Goal: Book appointment/travel/reservation

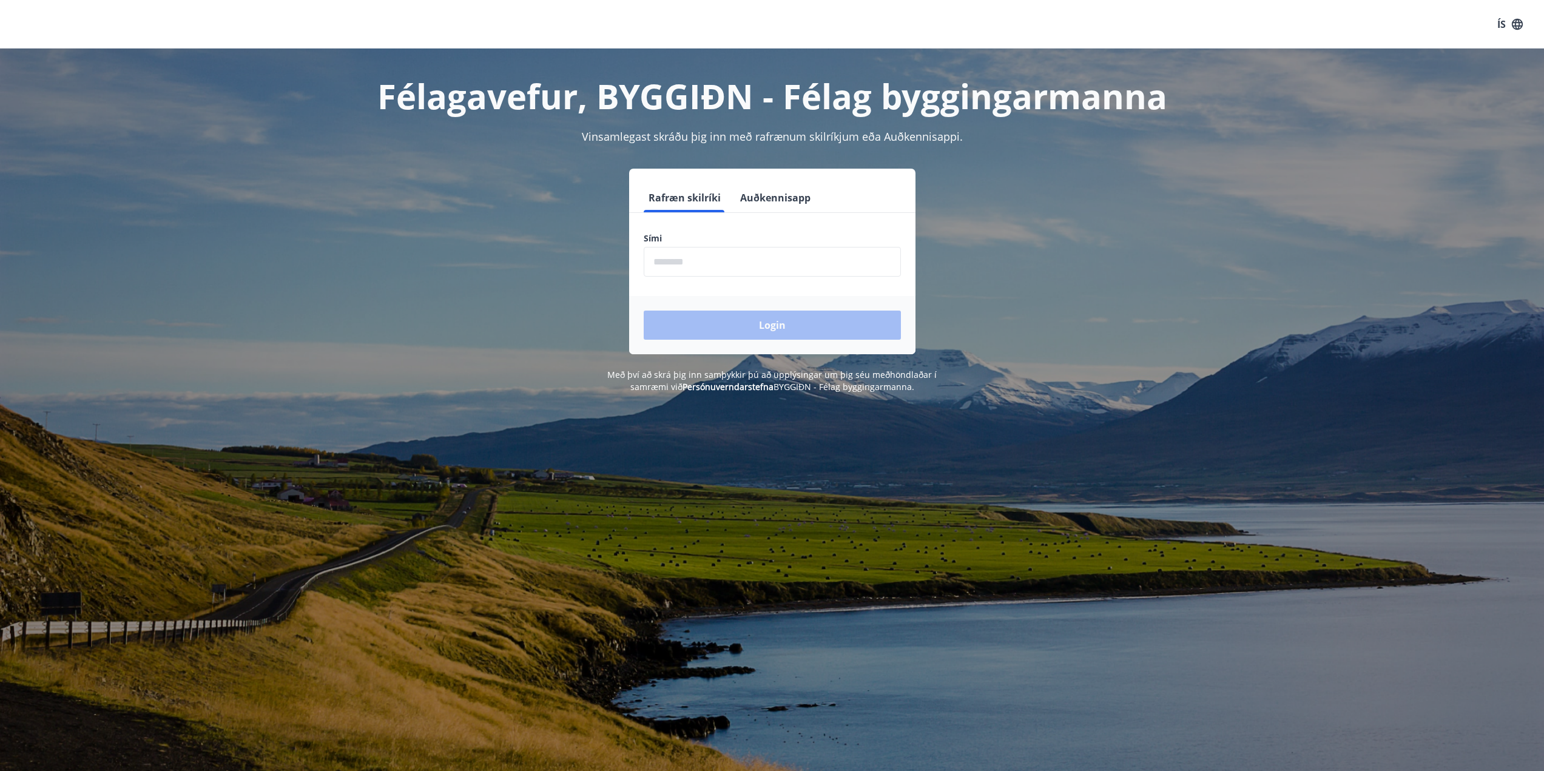
click at [672, 261] on input "phone" at bounding box center [772, 262] width 257 height 30
type input "********"
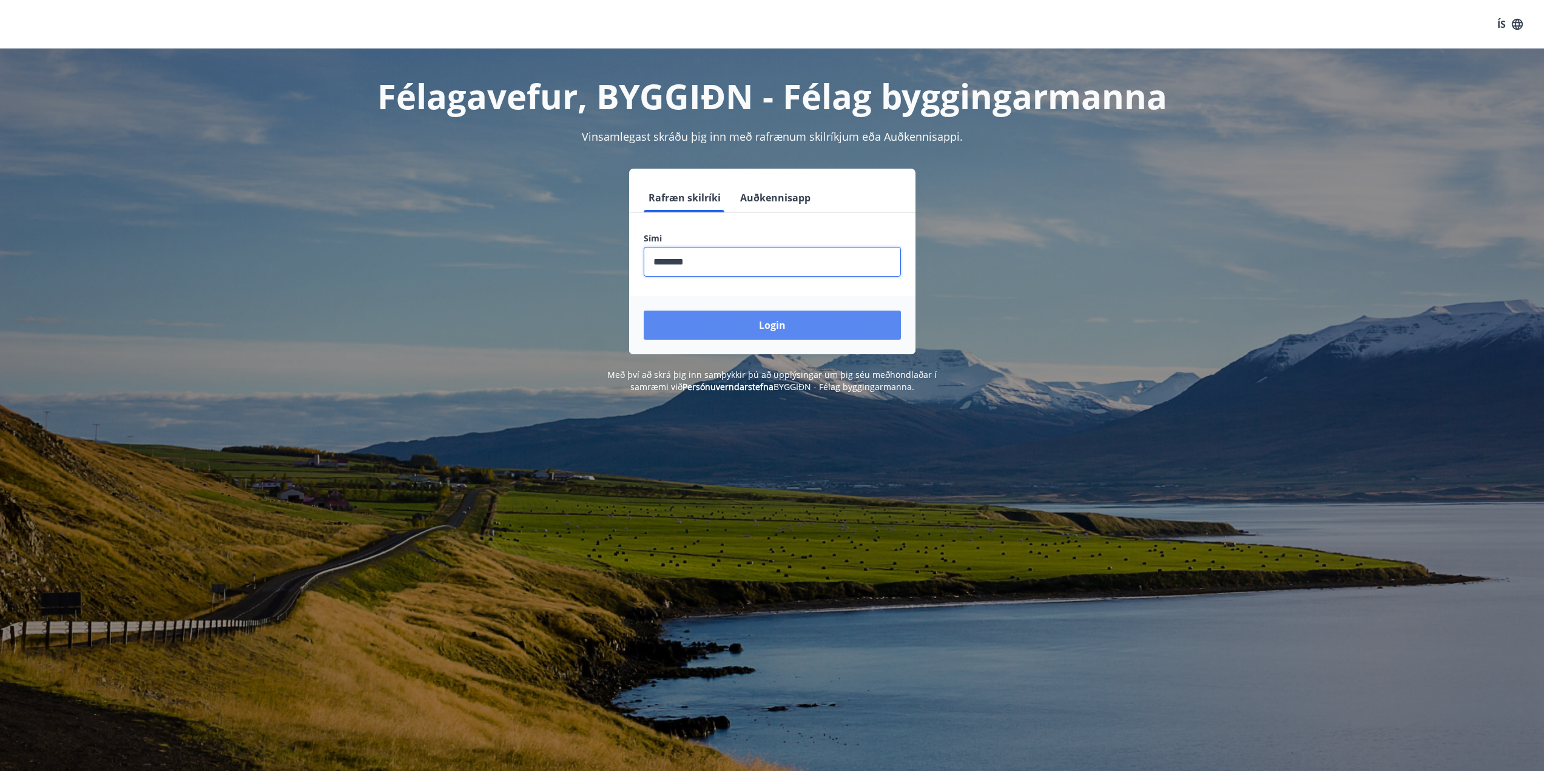
click at [742, 322] on button "Login" at bounding box center [772, 325] width 257 height 29
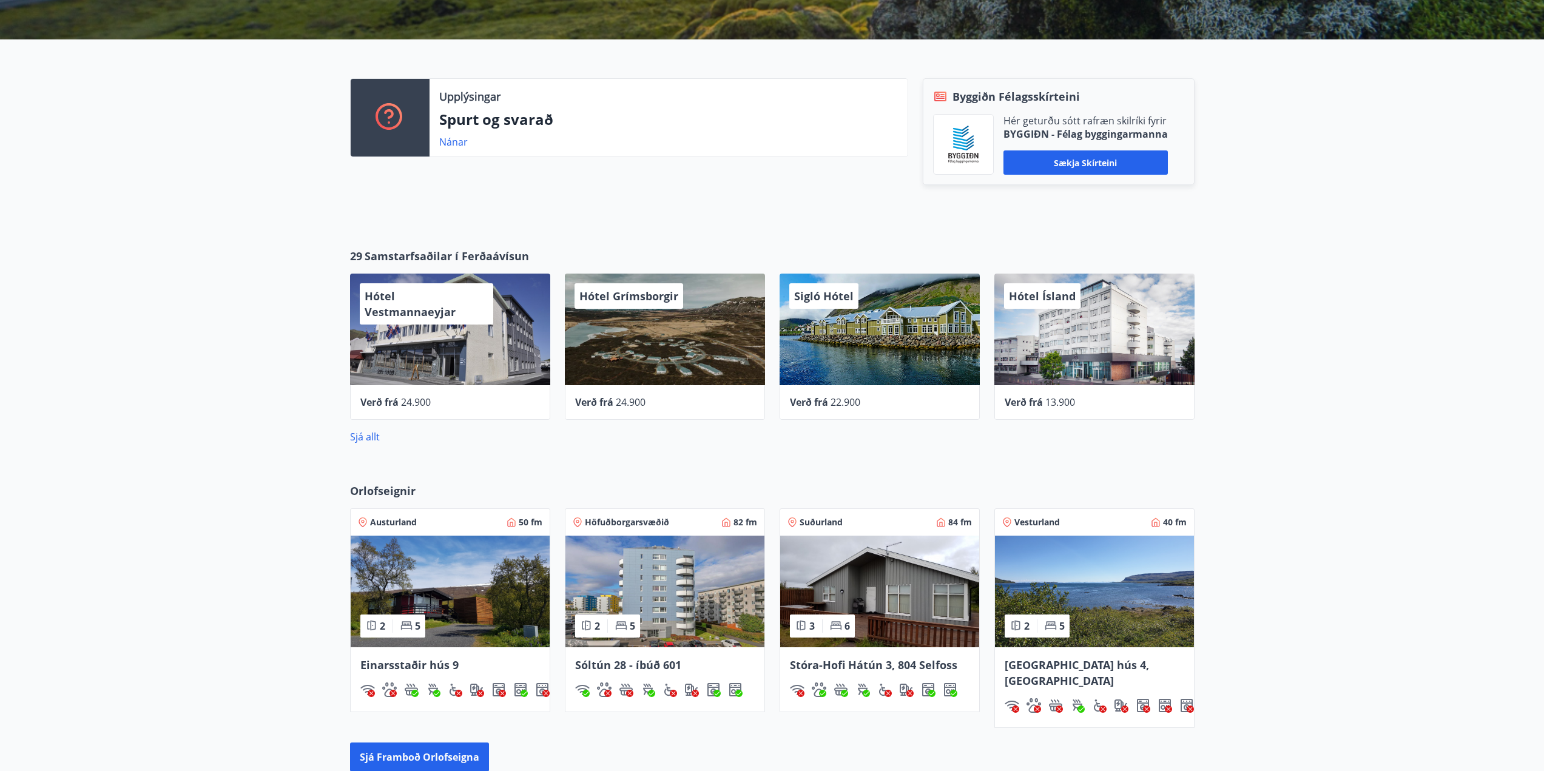
scroll to position [505, 0]
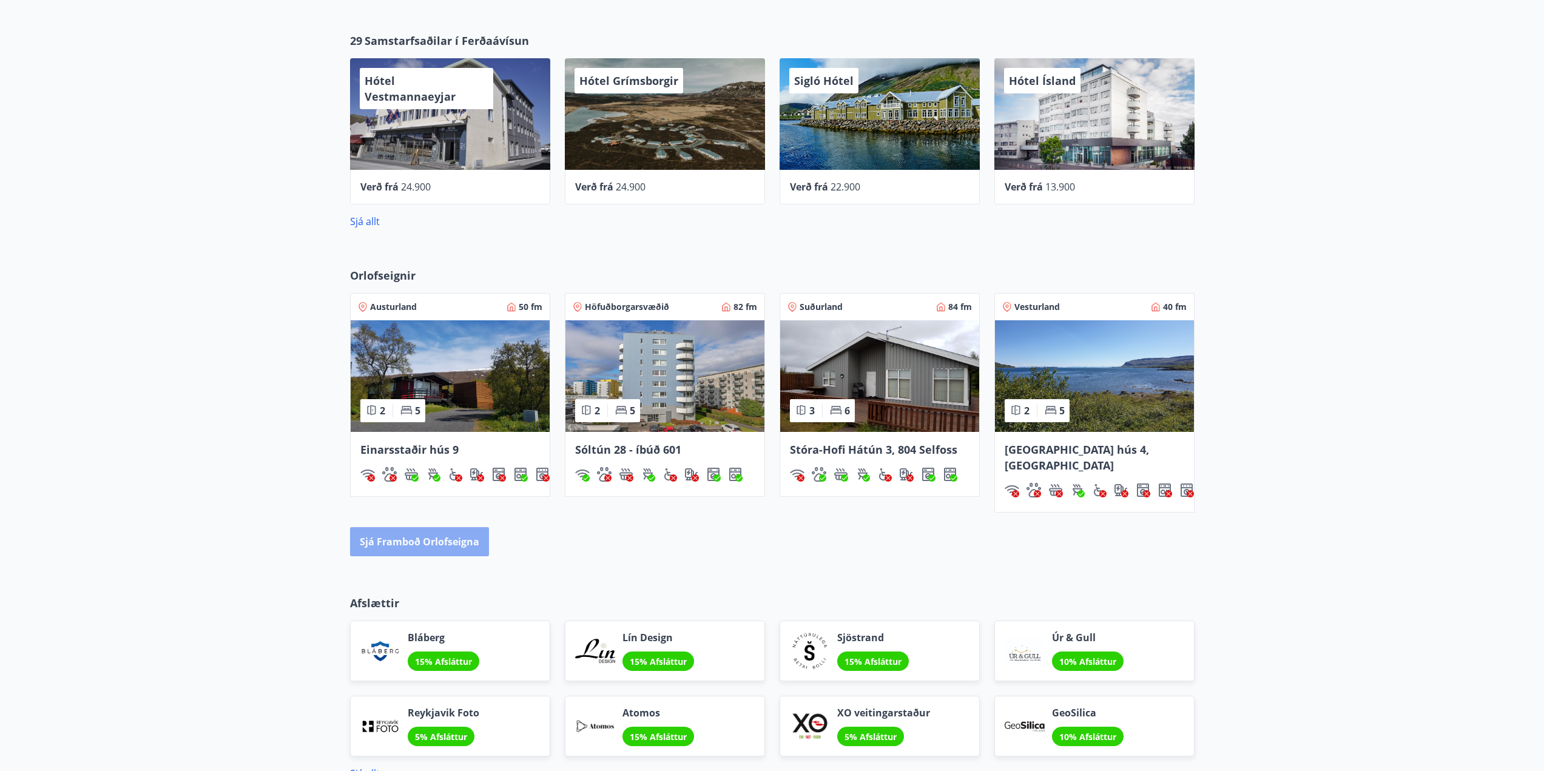
click at [444, 527] on button "Sjá framboð orlofseigna" at bounding box center [419, 541] width 139 height 29
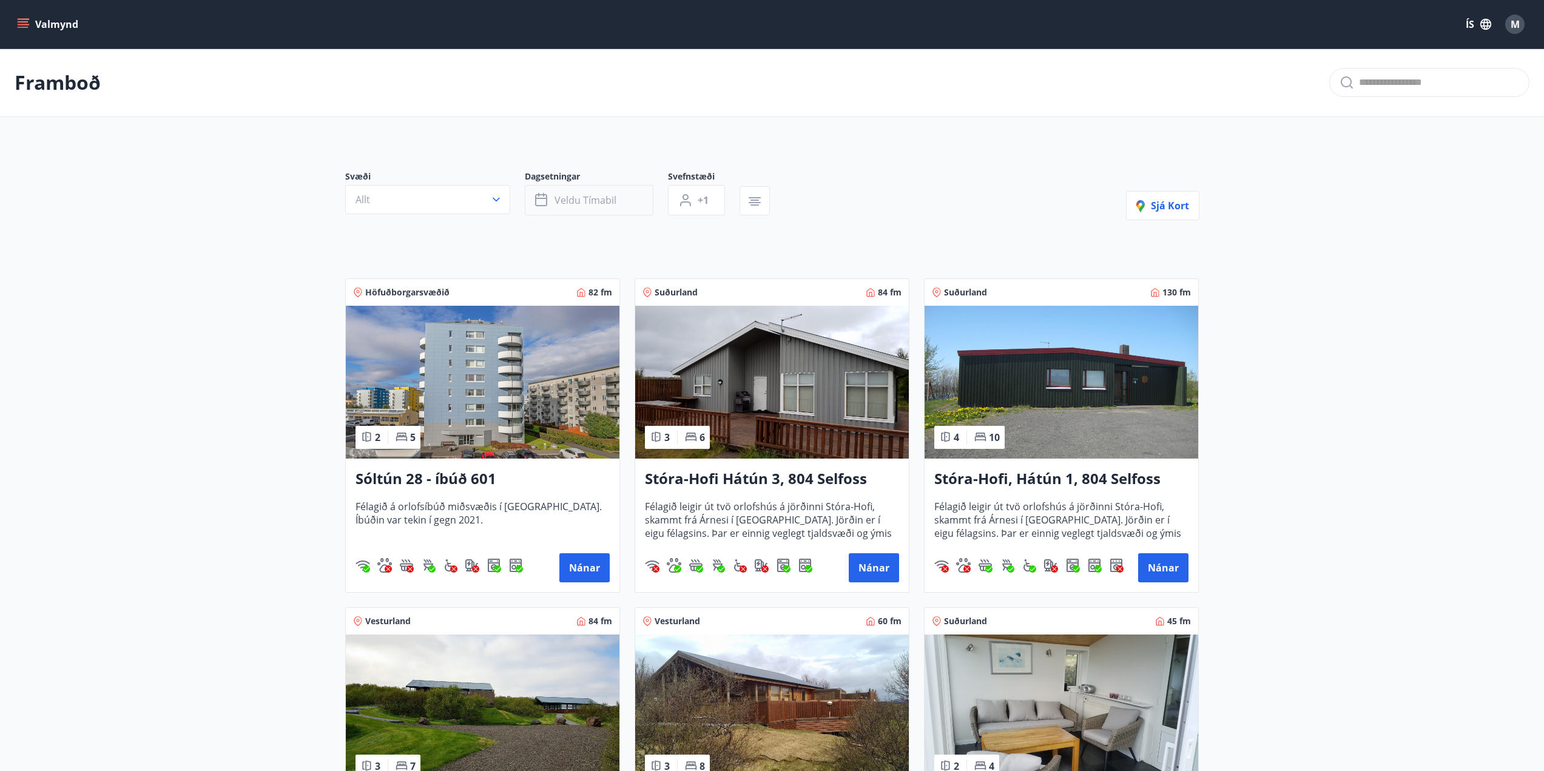
click at [556, 197] on span "Veldu tímabil" at bounding box center [586, 200] width 62 height 13
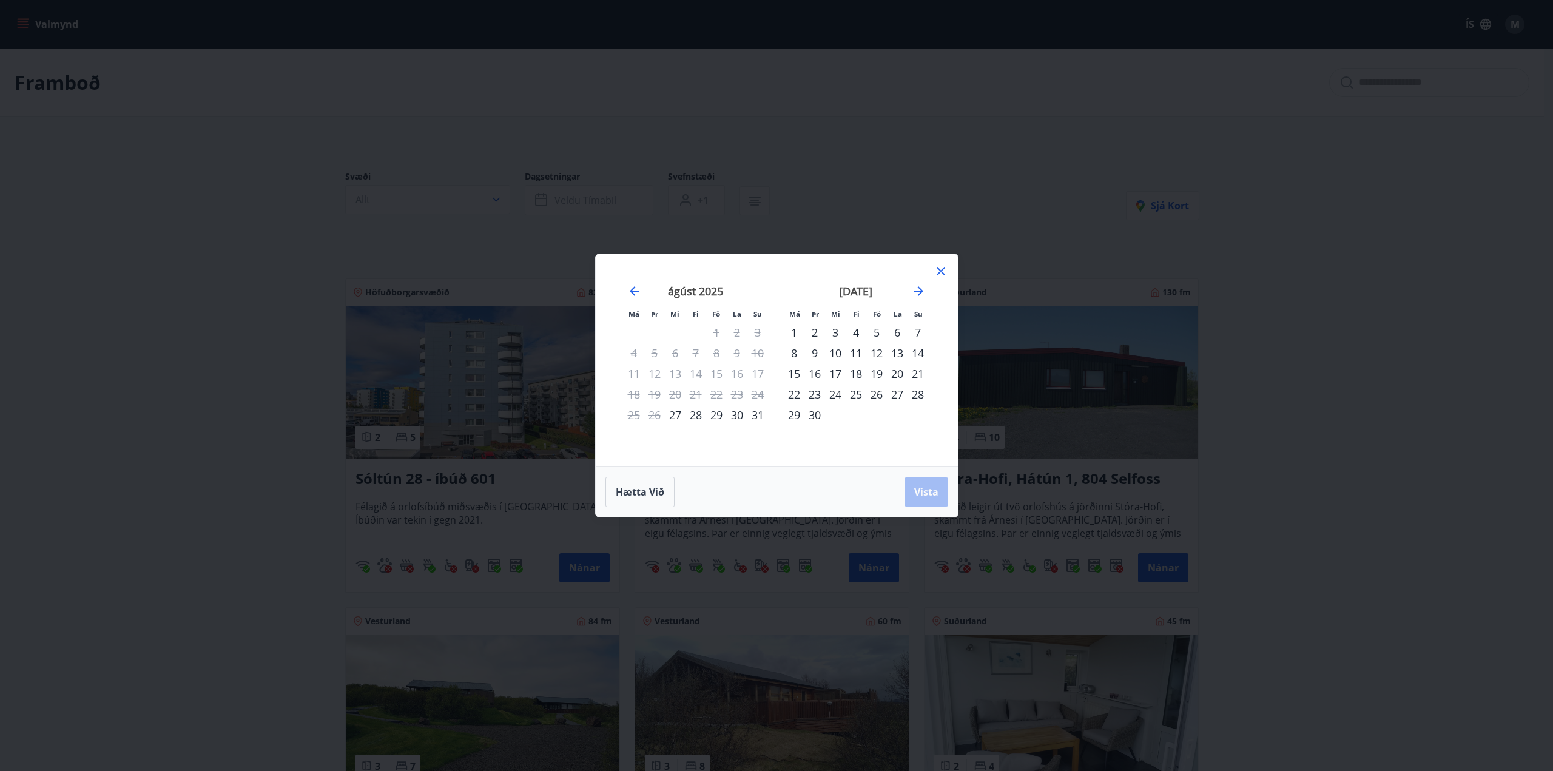
click at [718, 417] on div "29" at bounding box center [716, 415] width 21 height 21
click at [756, 418] on div "31" at bounding box center [758, 415] width 21 height 21
click at [917, 481] on button "Vista" at bounding box center [927, 492] width 44 height 29
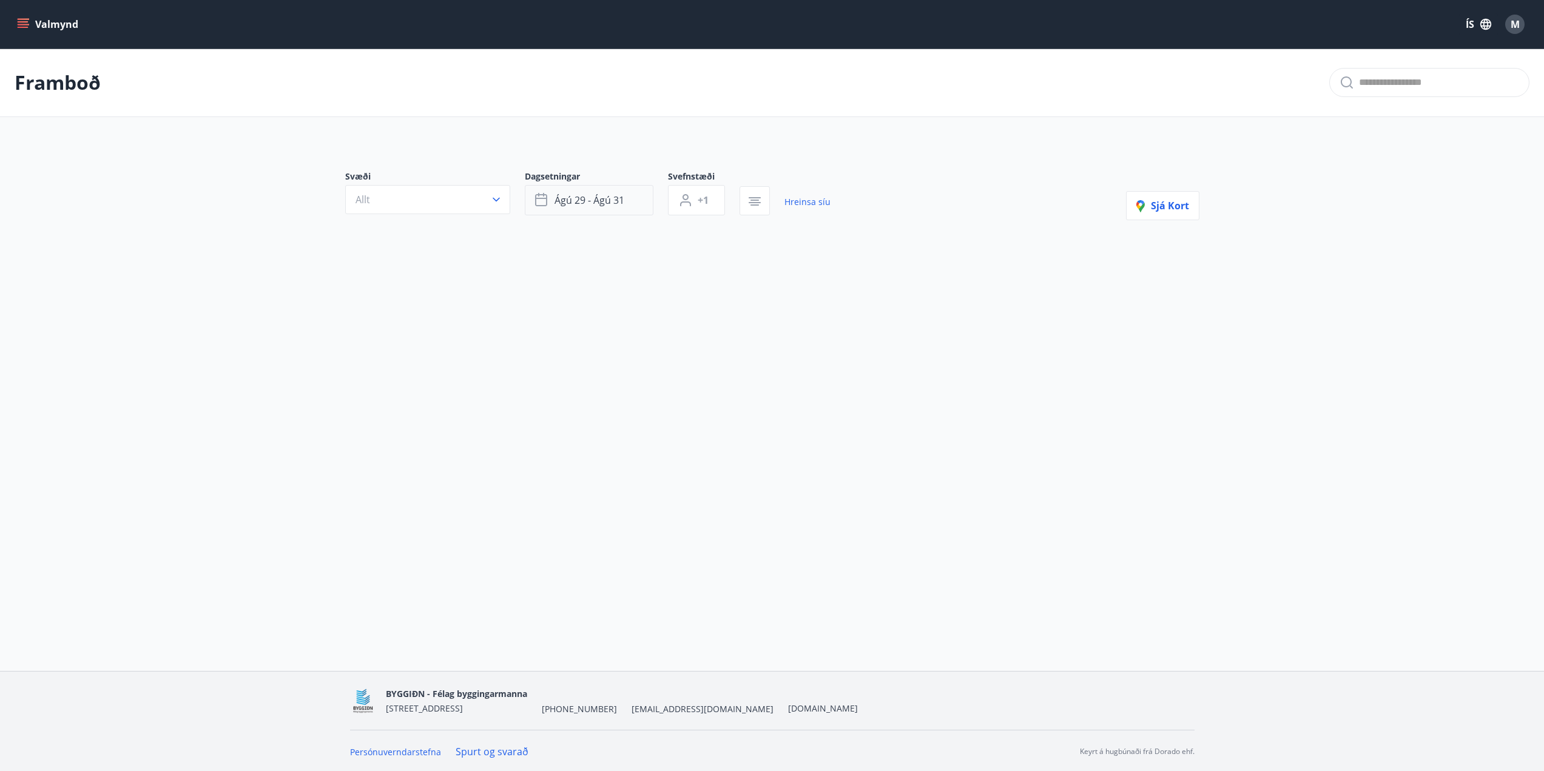
click at [578, 199] on span "ágú 29 - ágú 31" at bounding box center [590, 200] width 70 height 13
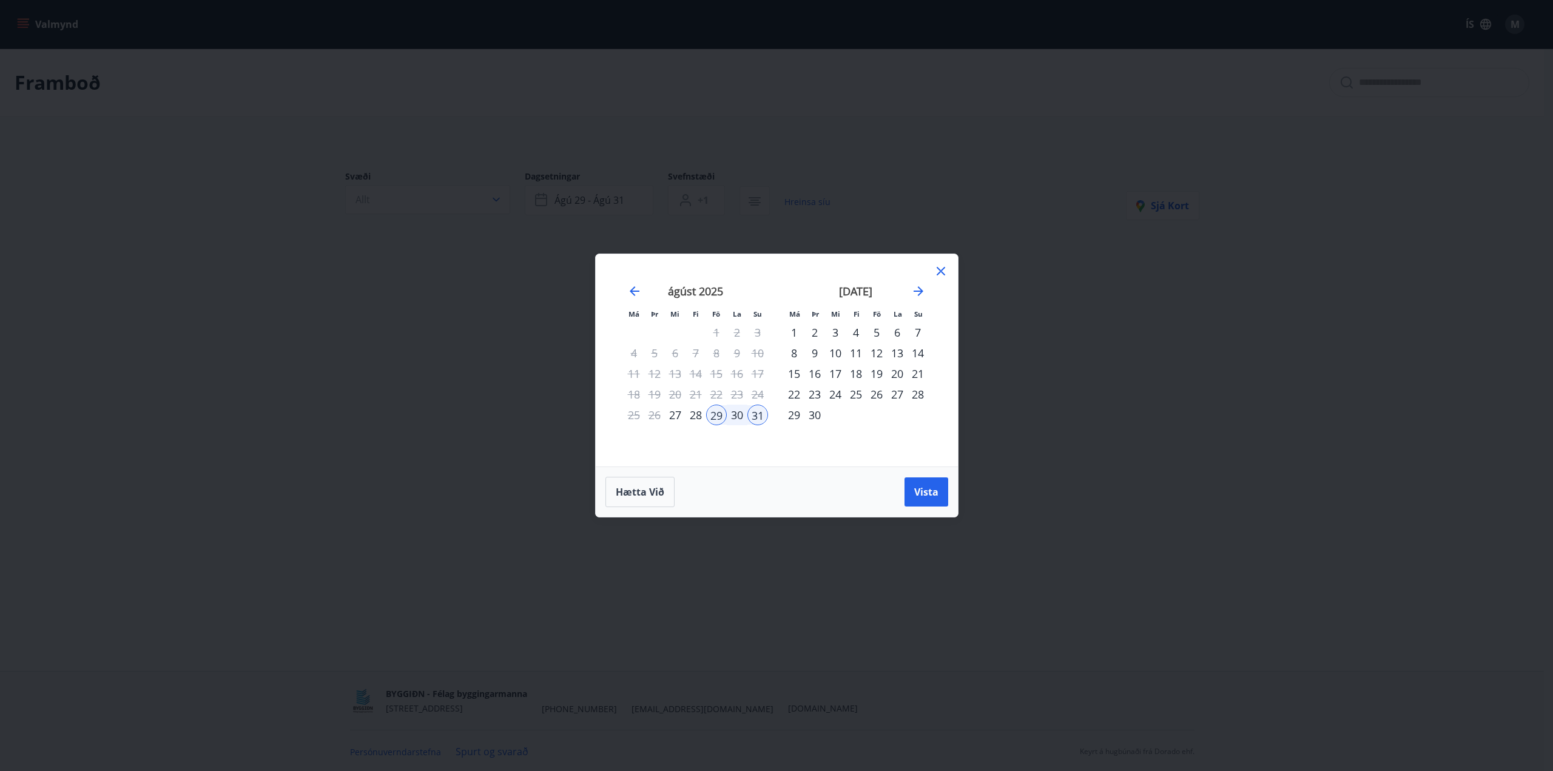
click at [739, 416] on div "30" at bounding box center [737, 415] width 21 height 21
click at [754, 414] on div "31" at bounding box center [758, 415] width 21 height 21
drag, startPoint x: 917, startPoint y: 489, endPoint x: 909, endPoint y: 478, distance: 13.5
click at [916, 489] on span "Vista" at bounding box center [926, 491] width 24 height 13
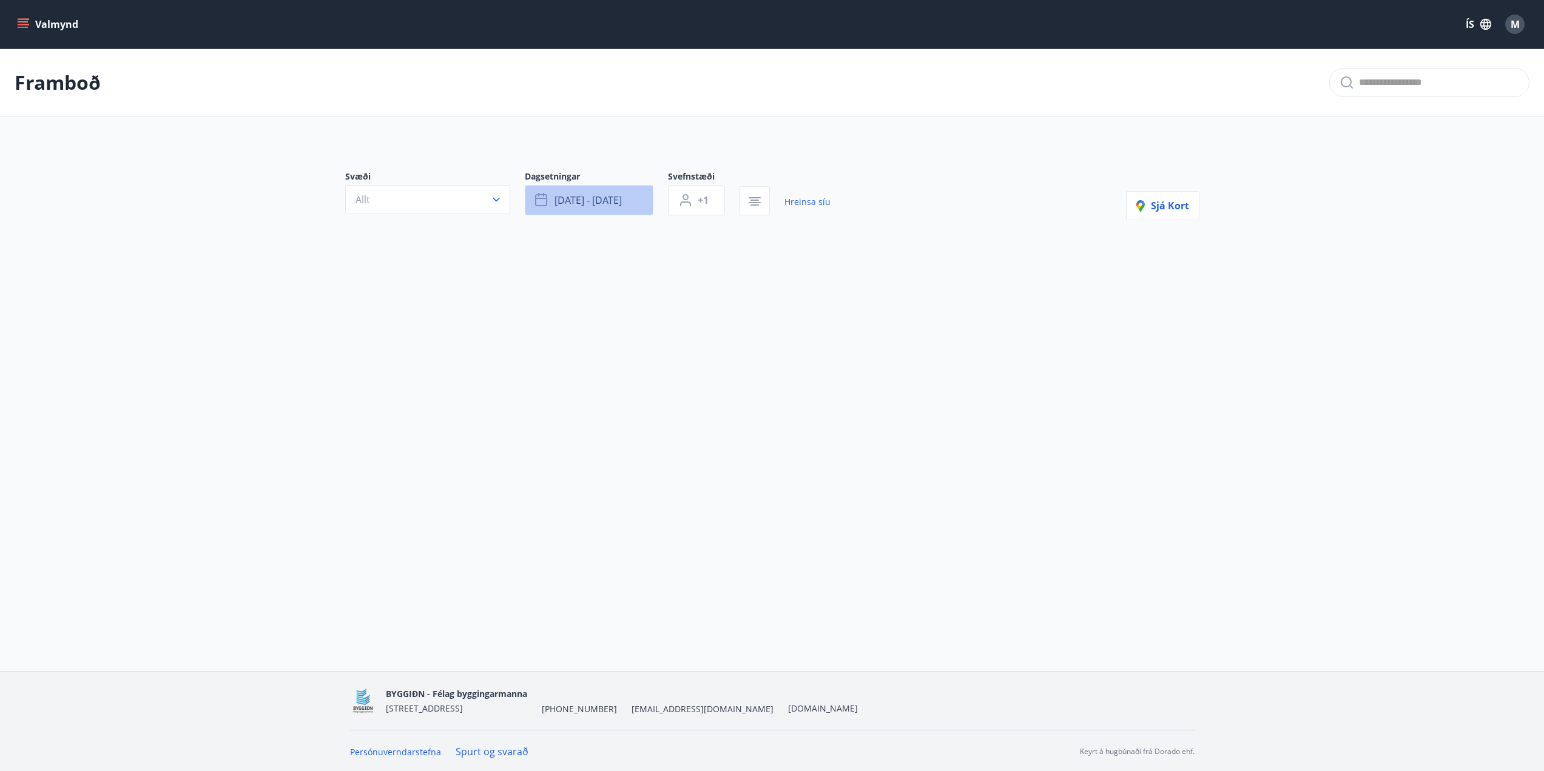
click at [610, 208] on button "[DATE] - [DATE]" at bounding box center [589, 200] width 129 height 30
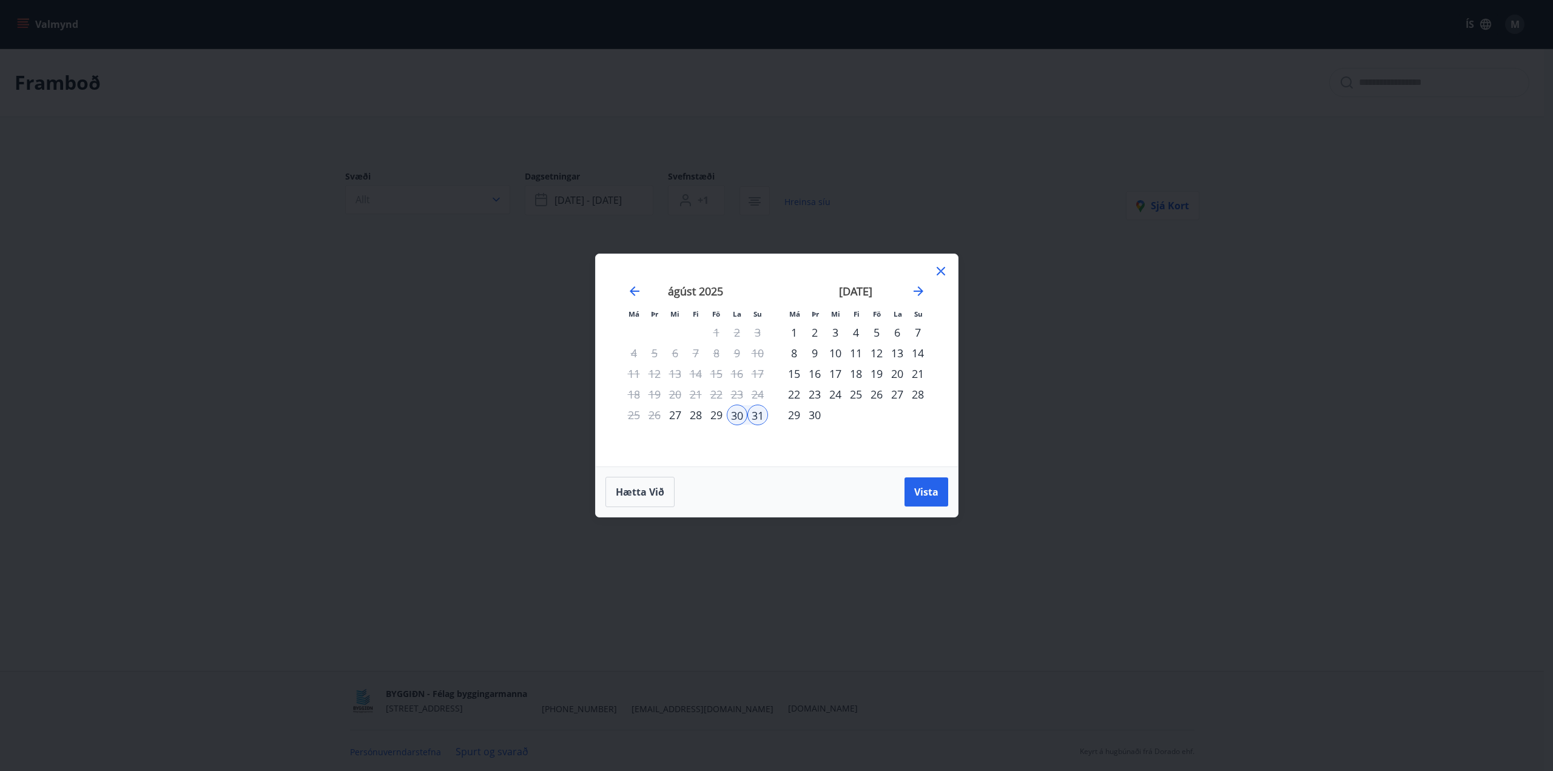
click at [879, 336] on div "5" at bounding box center [877, 332] width 21 height 21
click at [915, 336] on div "7" at bounding box center [918, 332] width 21 height 21
click at [927, 494] on span "Vista" at bounding box center [926, 491] width 24 height 13
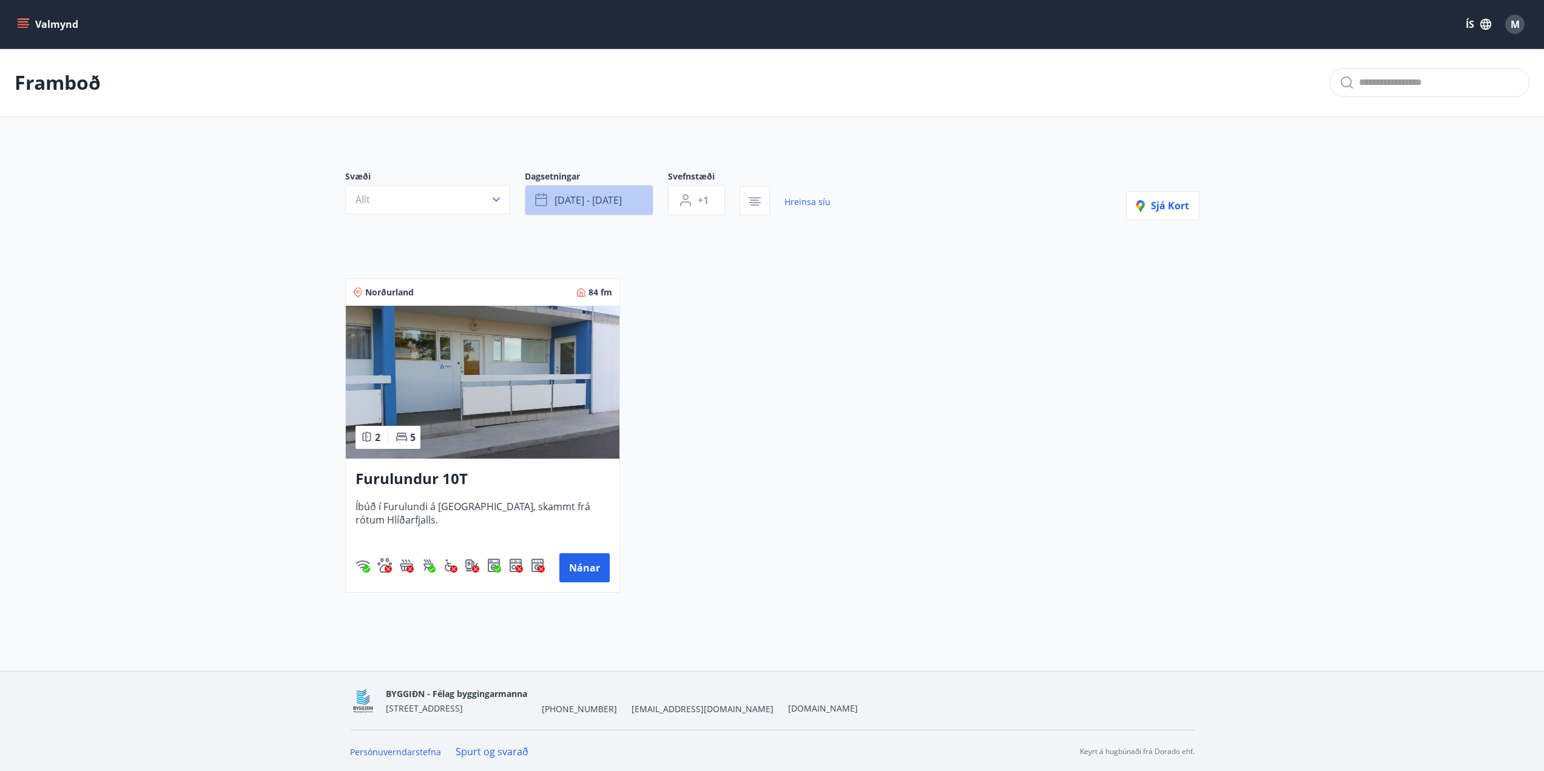
click at [610, 214] on button "[DATE] - [DATE]" at bounding box center [589, 200] width 129 height 30
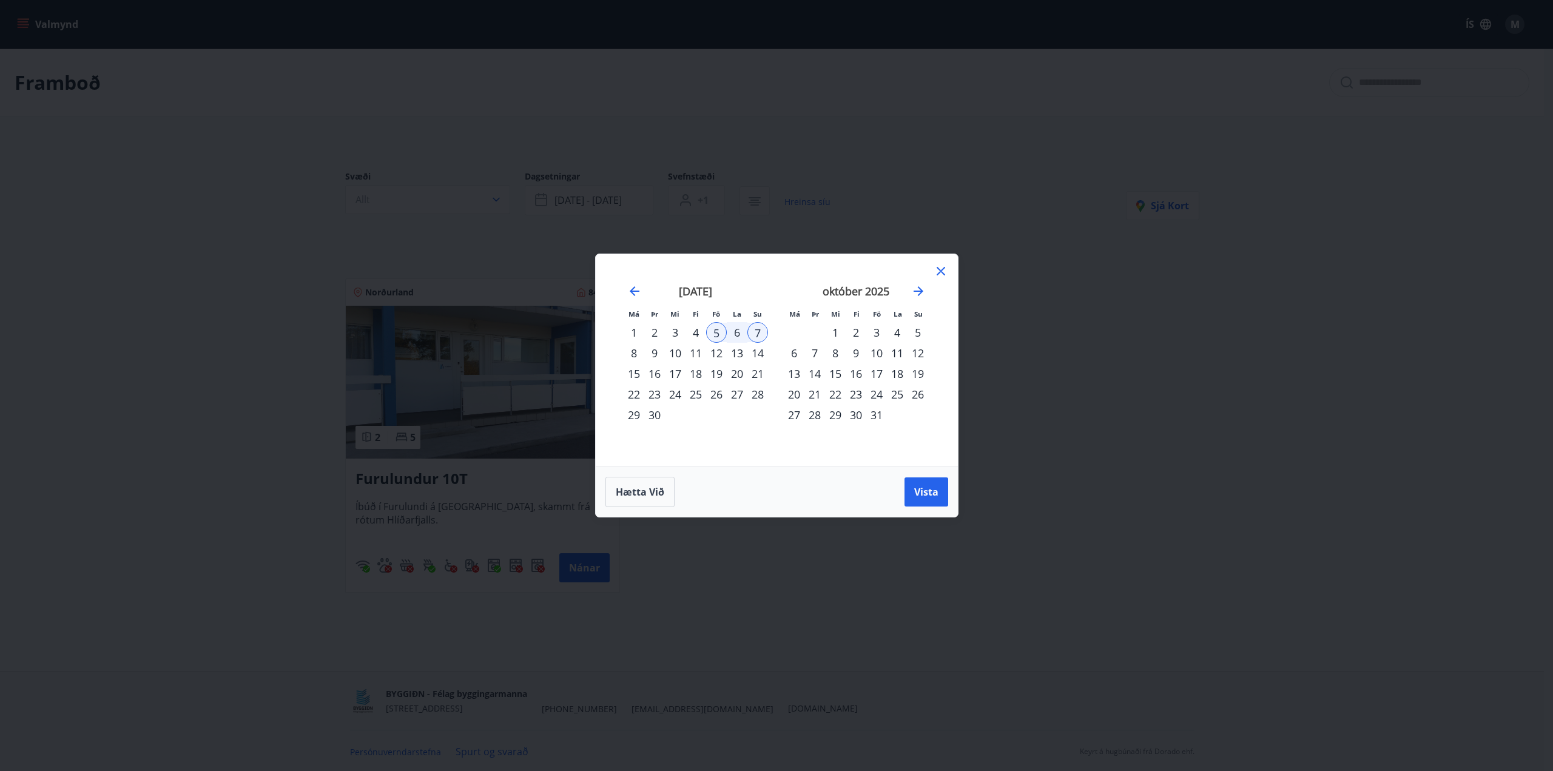
click at [877, 374] on div "17" at bounding box center [877, 373] width 21 height 21
click at [916, 376] on div "19" at bounding box center [918, 373] width 21 height 21
click at [925, 496] on span "Vista" at bounding box center [926, 491] width 24 height 13
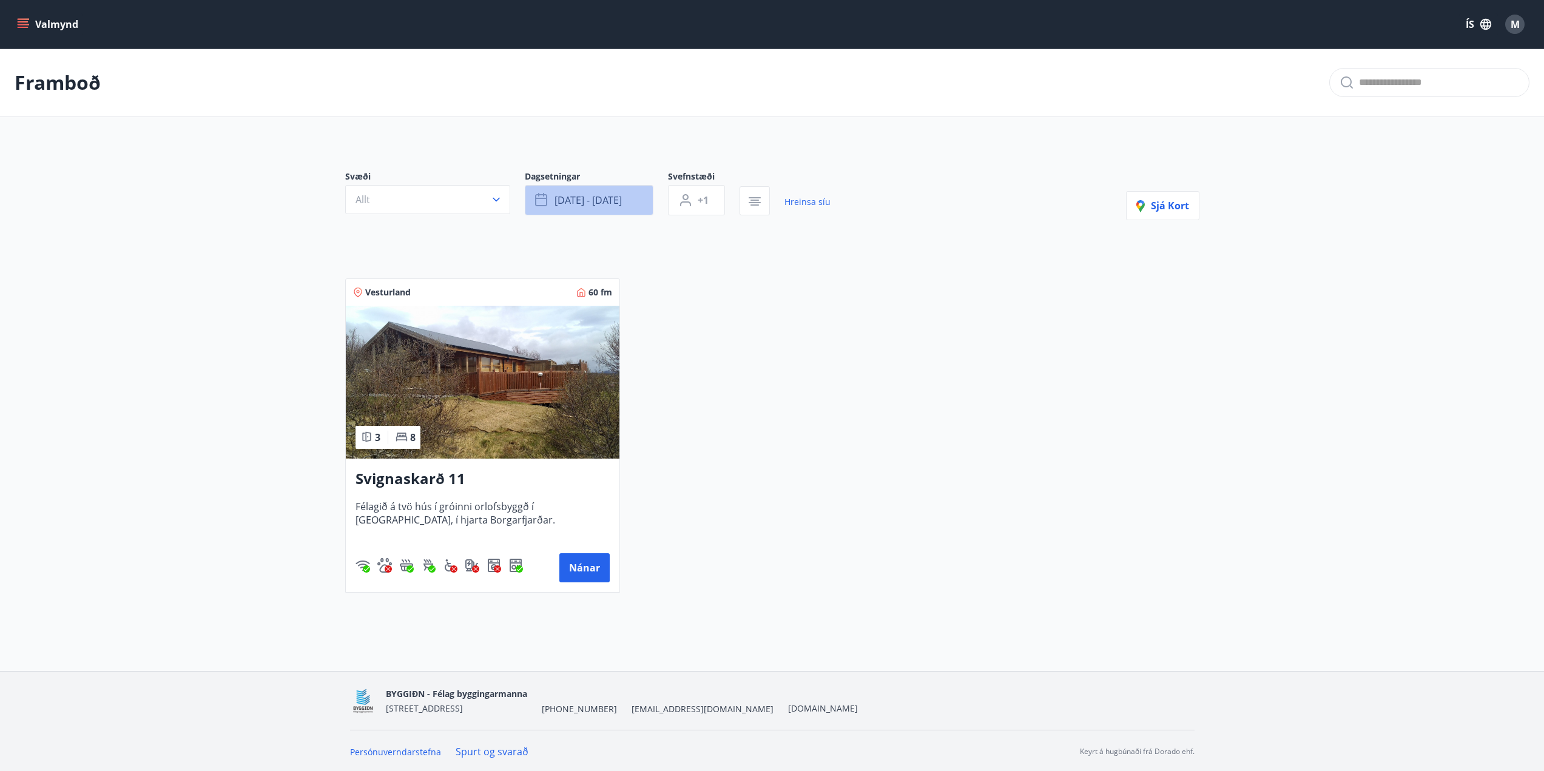
click at [605, 194] on span "[DATE] - [DATE]" at bounding box center [588, 200] width 67 height 13
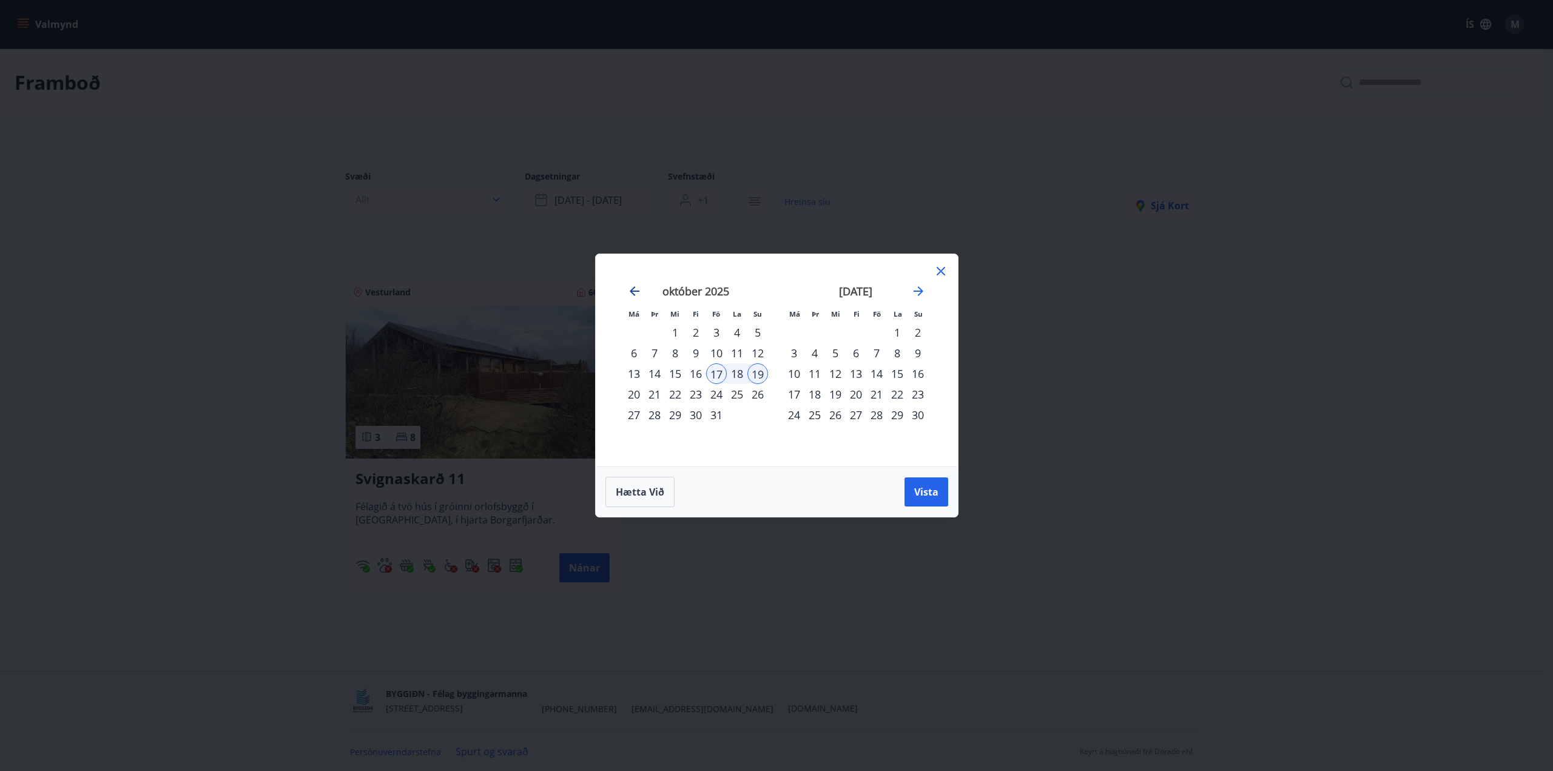
click at [627, 292] on icon "Move backward to switch to the previous month." at bounding box center [634, 291] width 15 height 15
click at [707, 332] on div "5" at bounding box center [716, 332] width 21 height 21
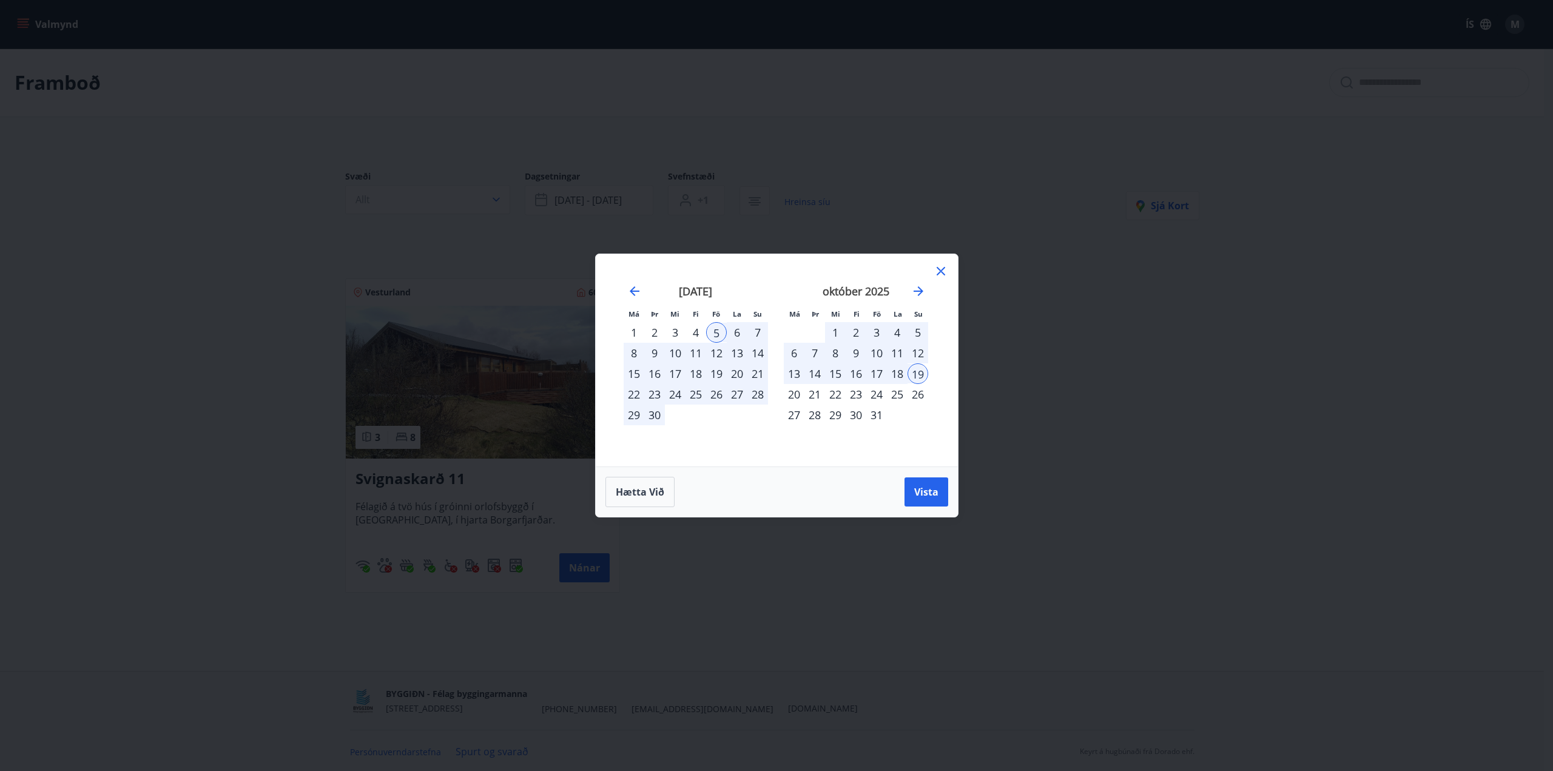
click at [750, 331] on div "7" at bounding box center [758, 332] width 21 height 21
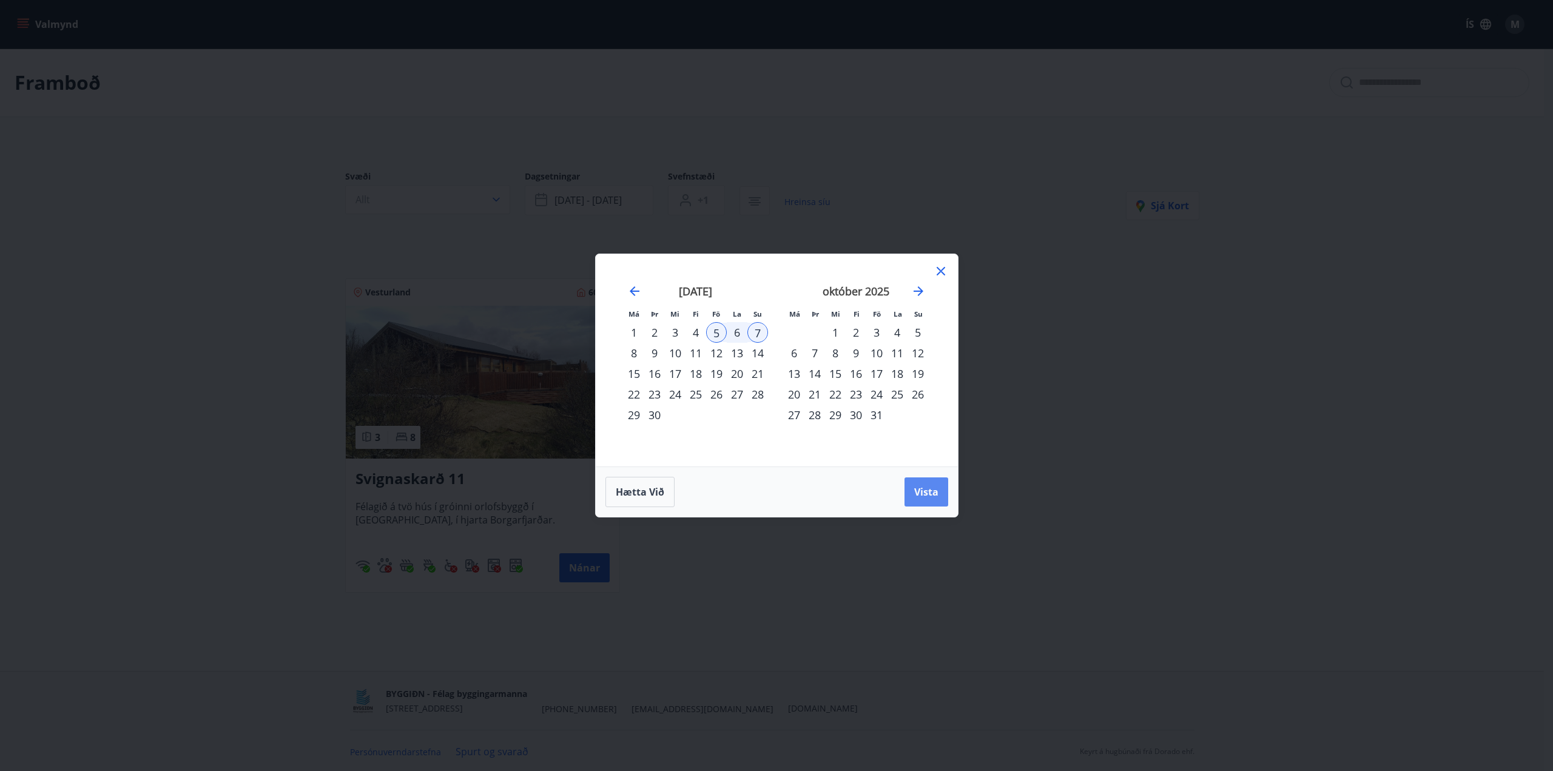
drag, startPoint x: 942, startPoint y: 498, endPoint x: 912, endPoint y: 490, distance: 31.4
click at [943, 498] on button "Vista" at bounding box center [927, 492] width 44 height 29
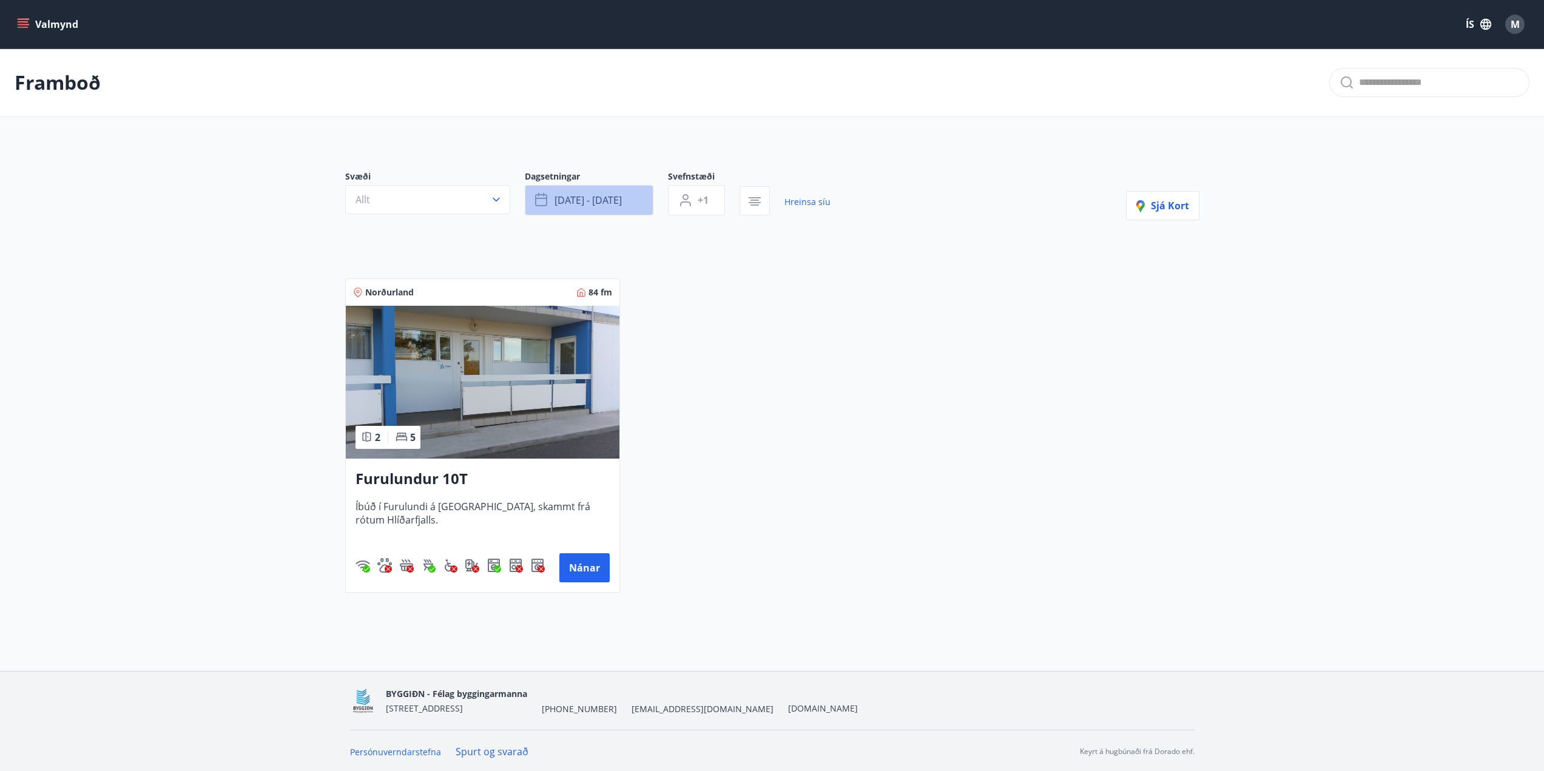
click at [596, 209] on button "[DATE] - [DATE]" at bounding box center [589, 200] width 129 height 30
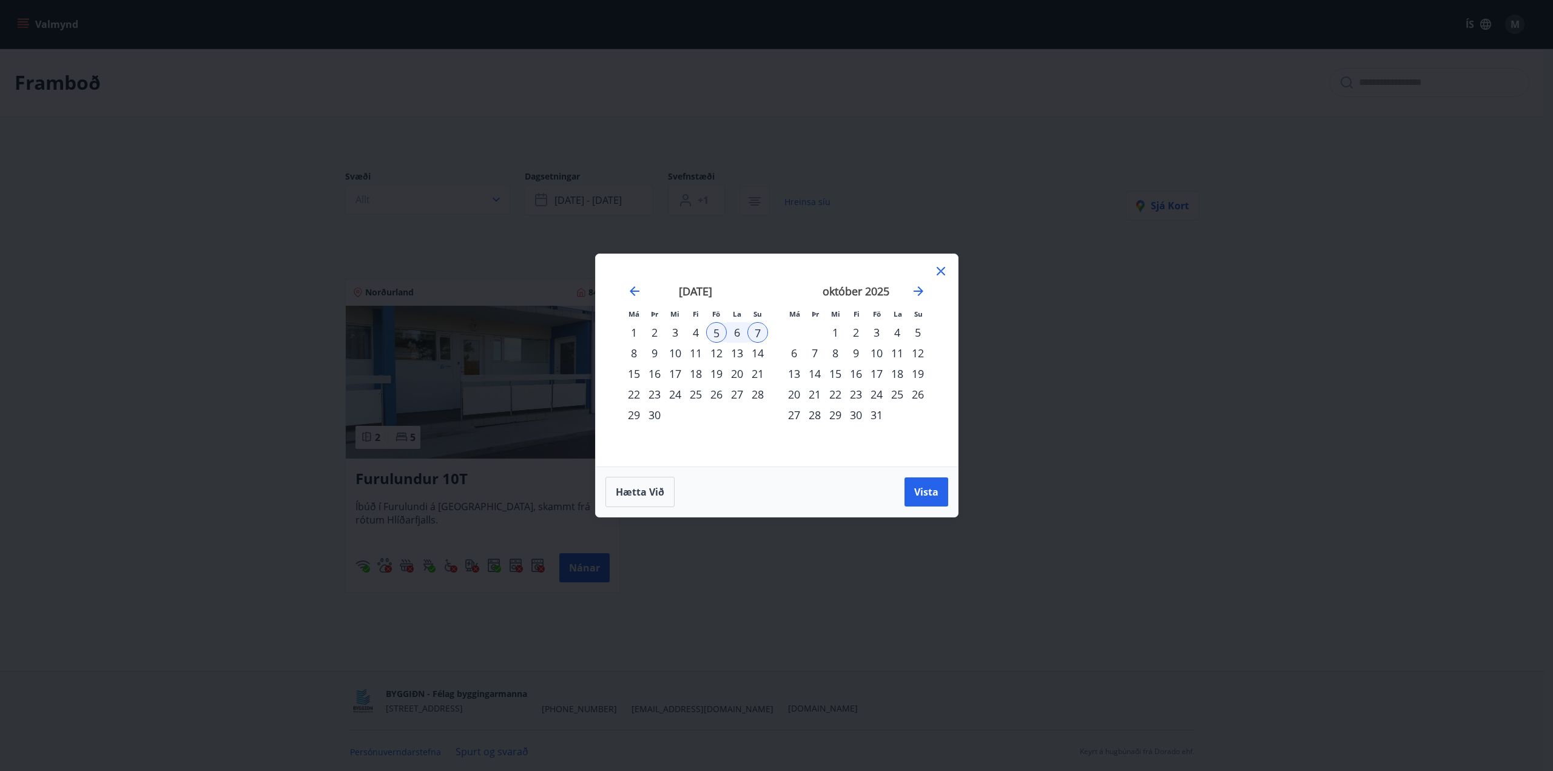
click at [718, 371] on div "19" at bounding box center [716, 373] width 21 height 21
click at [761, 377] on div "21" at bounding box center [758, 373] width 21 height 21
click at [927, 486] on span "Vista" at bounding box center [926, 491] width 24 height 13
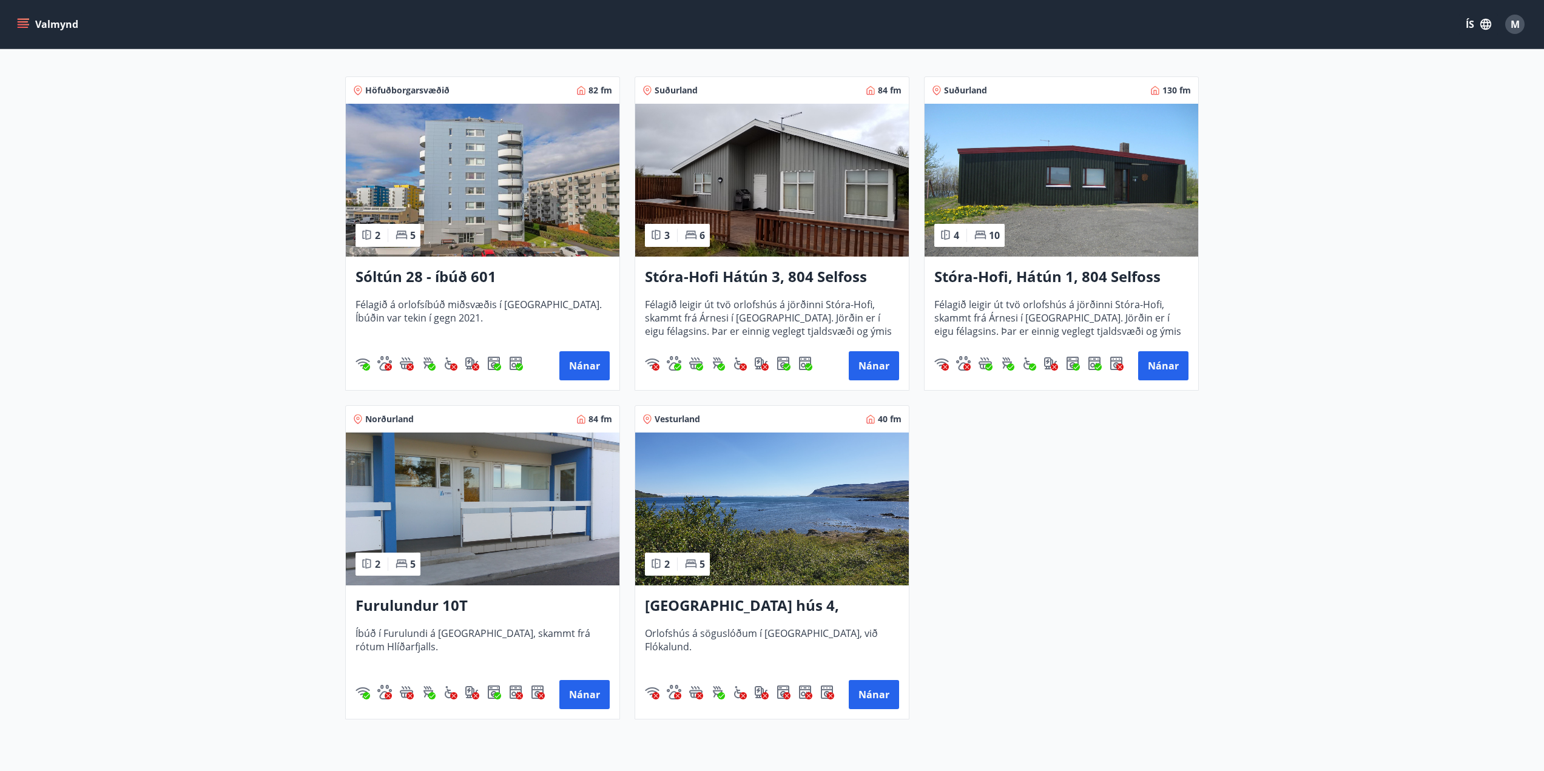
scroll to position [101, 0]
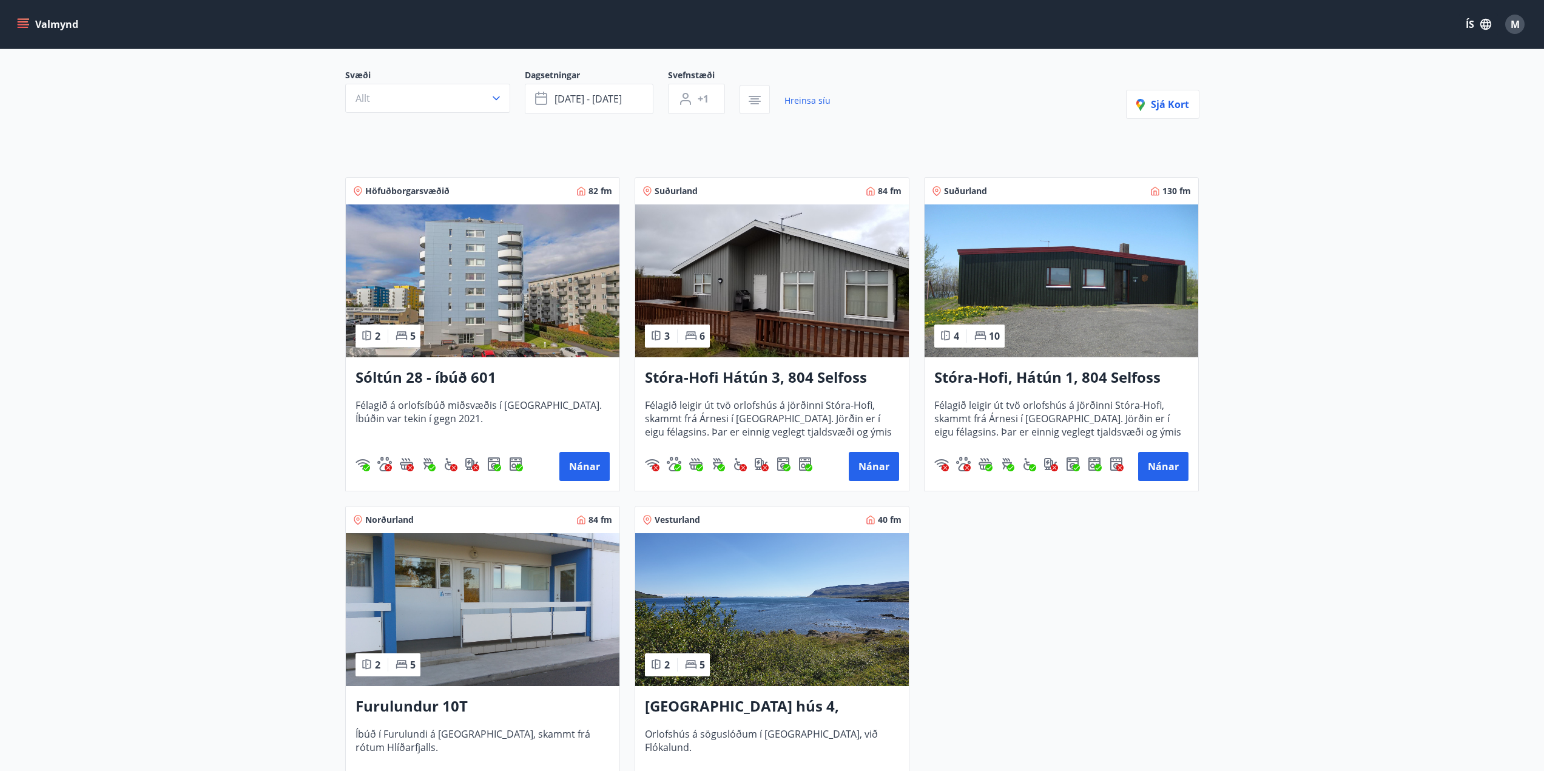
click at [601, 80] on span "Dagsetningar" at bounding box center [596, 76] width 143 height 15
click at [603, 106] on button "[DATE] - [DATE]" at bounding box center [589, 99] width 129 height 30
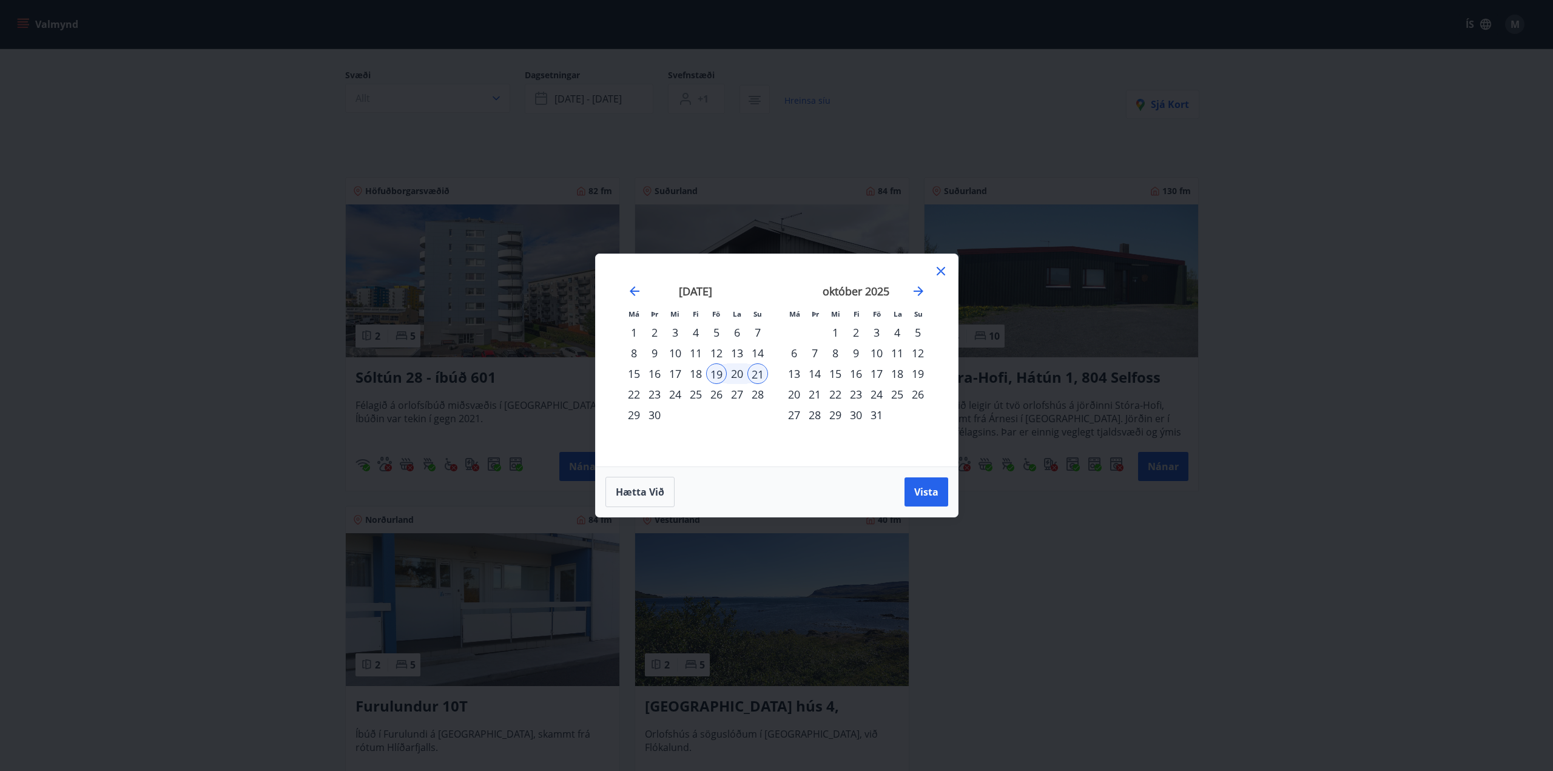
click at [712, 393] on div "26" at bounding box center [716, 394] width 21 height 21
click at [759, 394] on div "28" at bounding box center [758, 394] width 21 height 21
click at [910, 494] on button "Vista" at bounding box center [927, 492] width 44 height 29
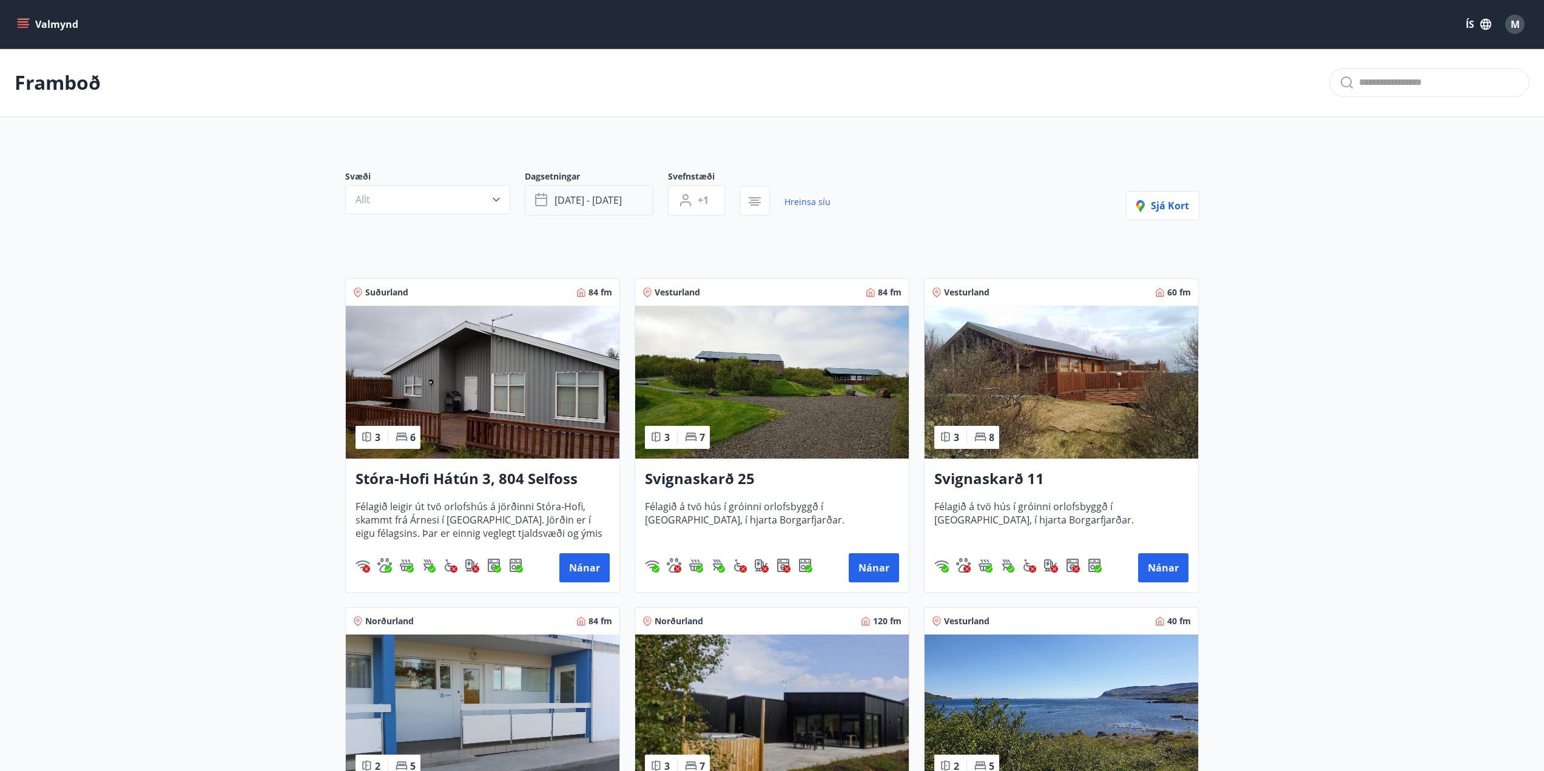
click at [586, 197] on span "[DATE] - [DATE]" at bounding box center [588, 200] width 67 height 13
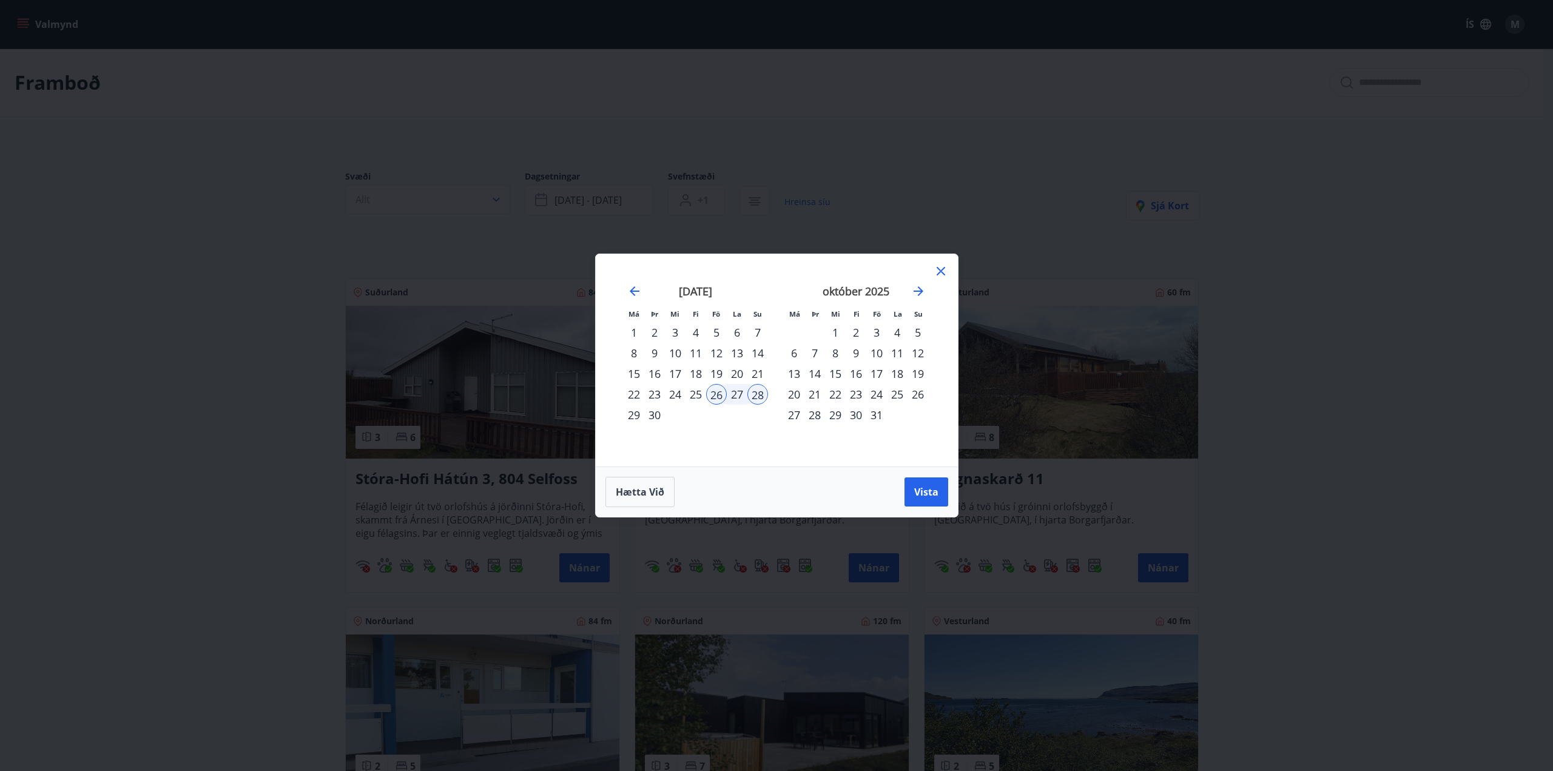
click at [697, 398] on div "25" at bounding box center [696, 394] width 21 height 21
click at [913, 492] on button "Vista" at bounding box center [927, 492] width 44 height 29
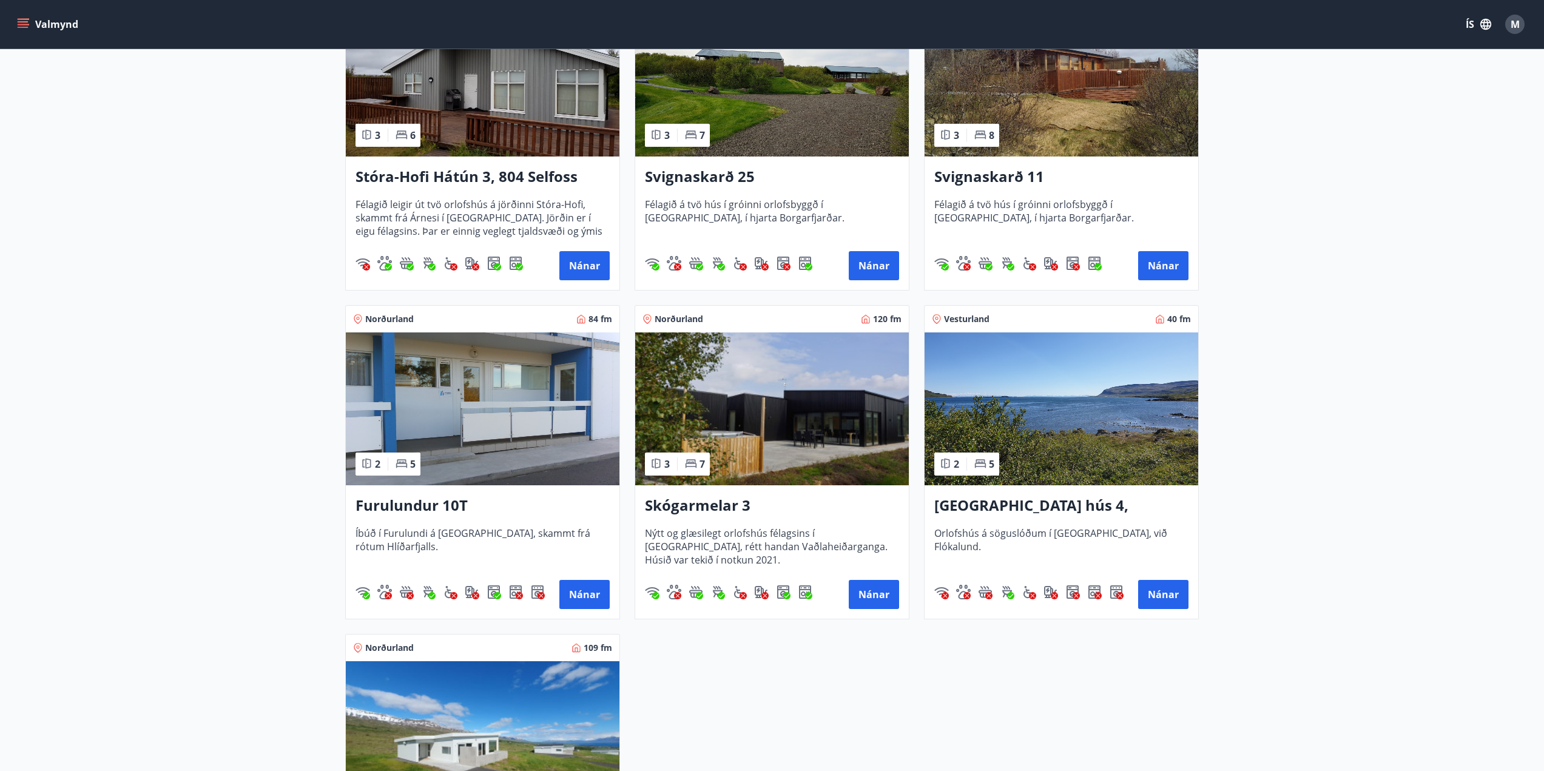
scroll to position [303, 0]
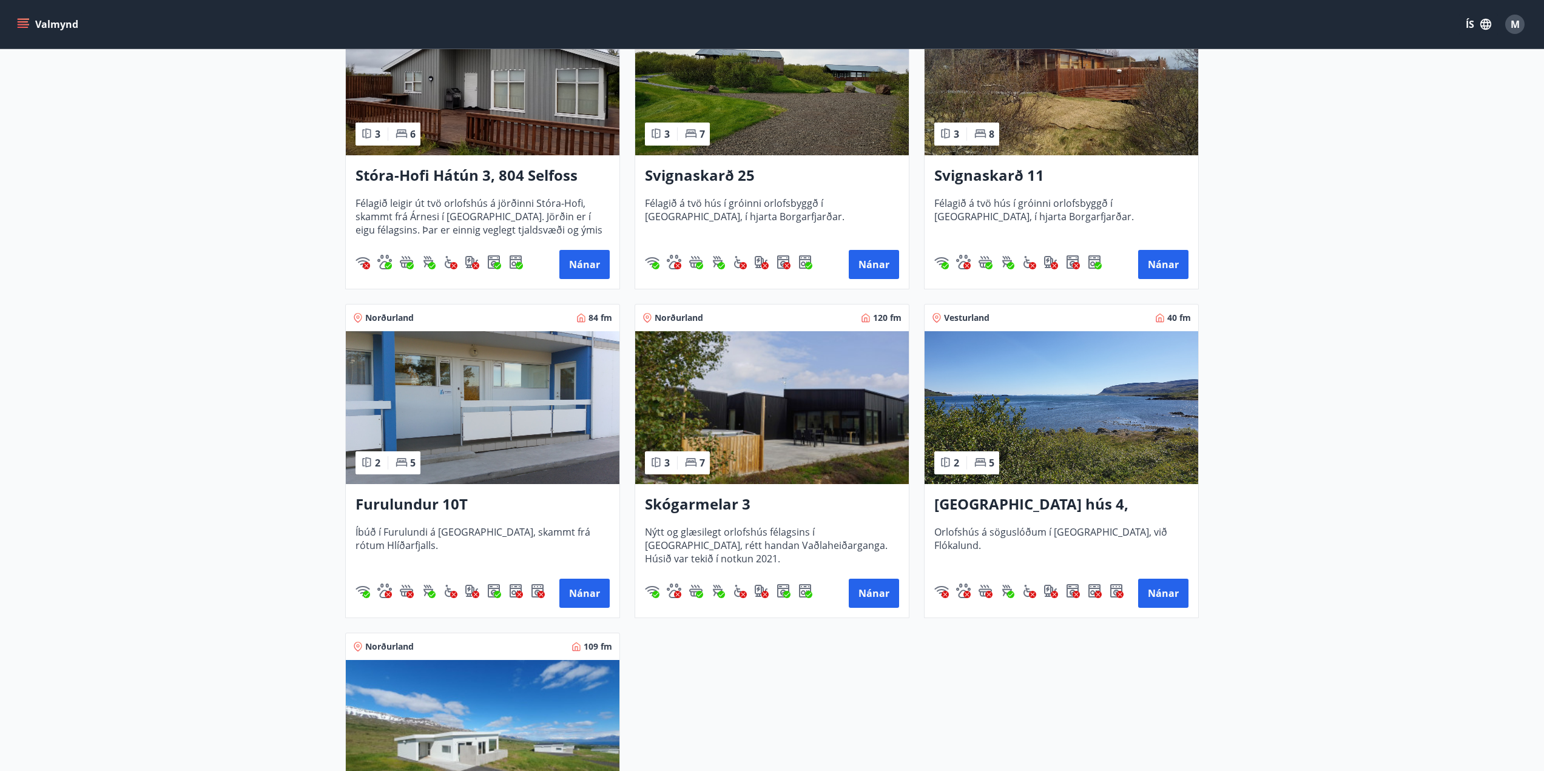
click at [830, 438] on img at bounding box center [772, 407] width 274 height 153
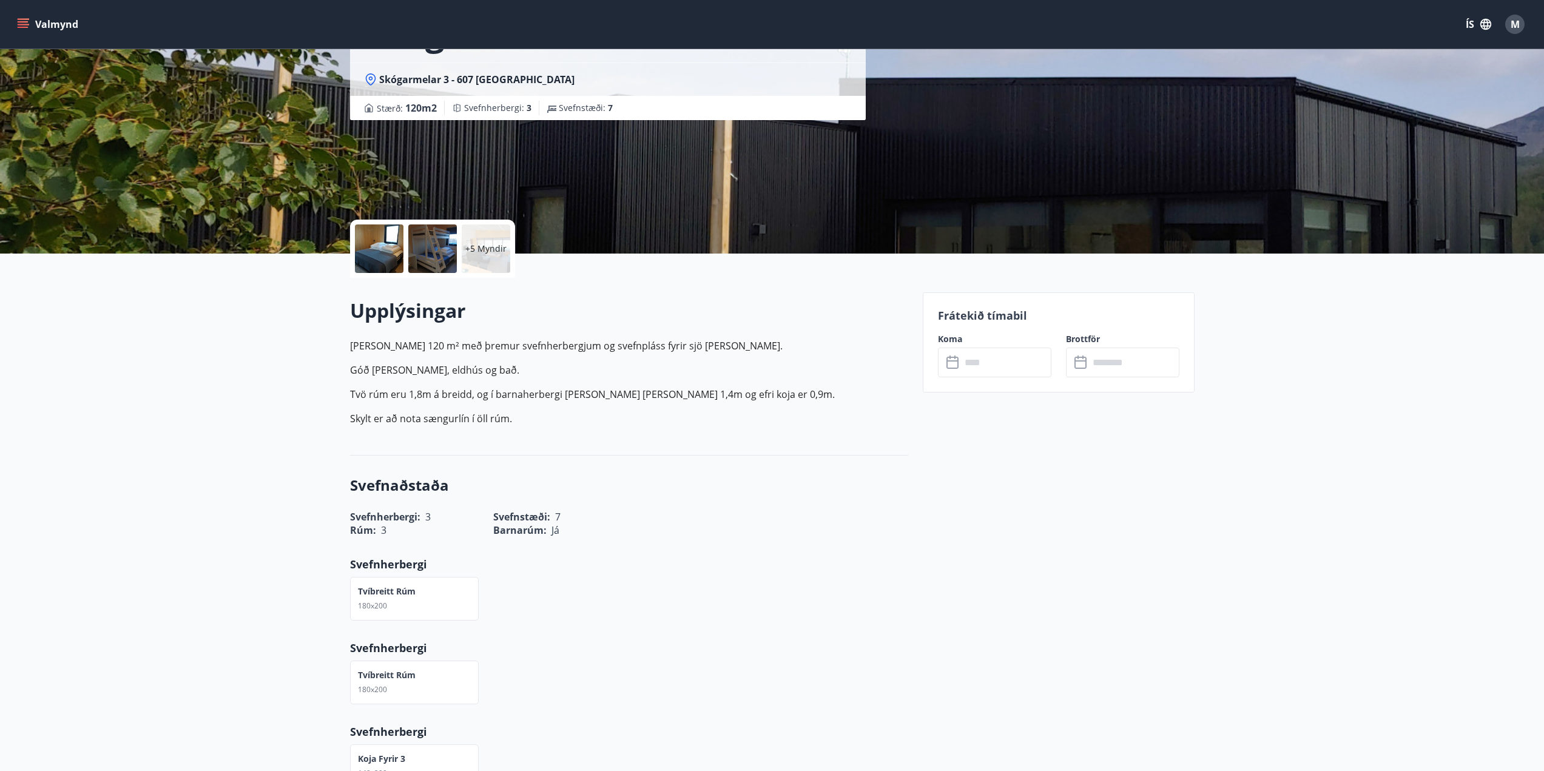
scroll to position [202, 0]
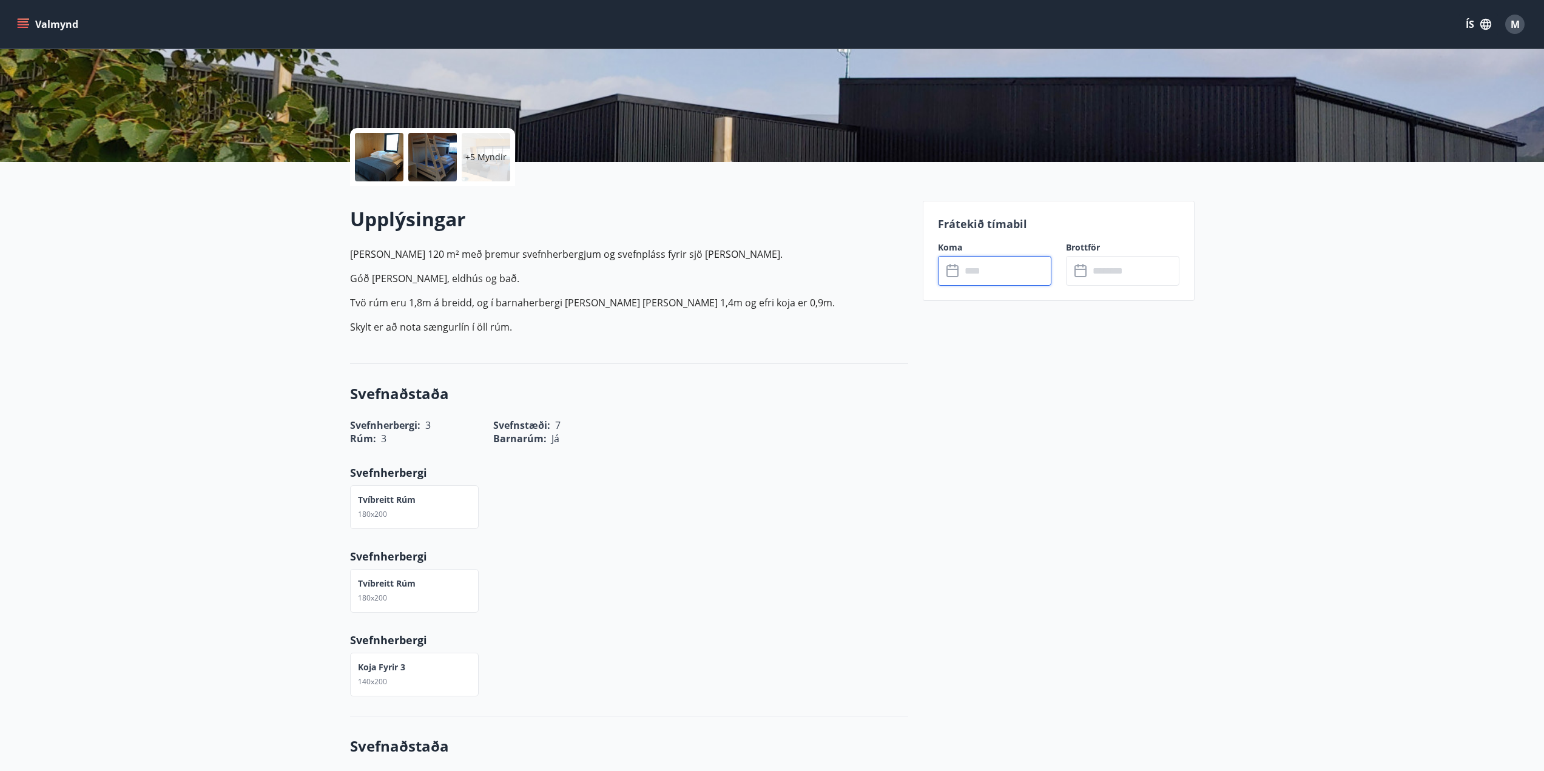
click at [1007, 278] on input "text" at bounding box center [1006, 271] width 90 height 30
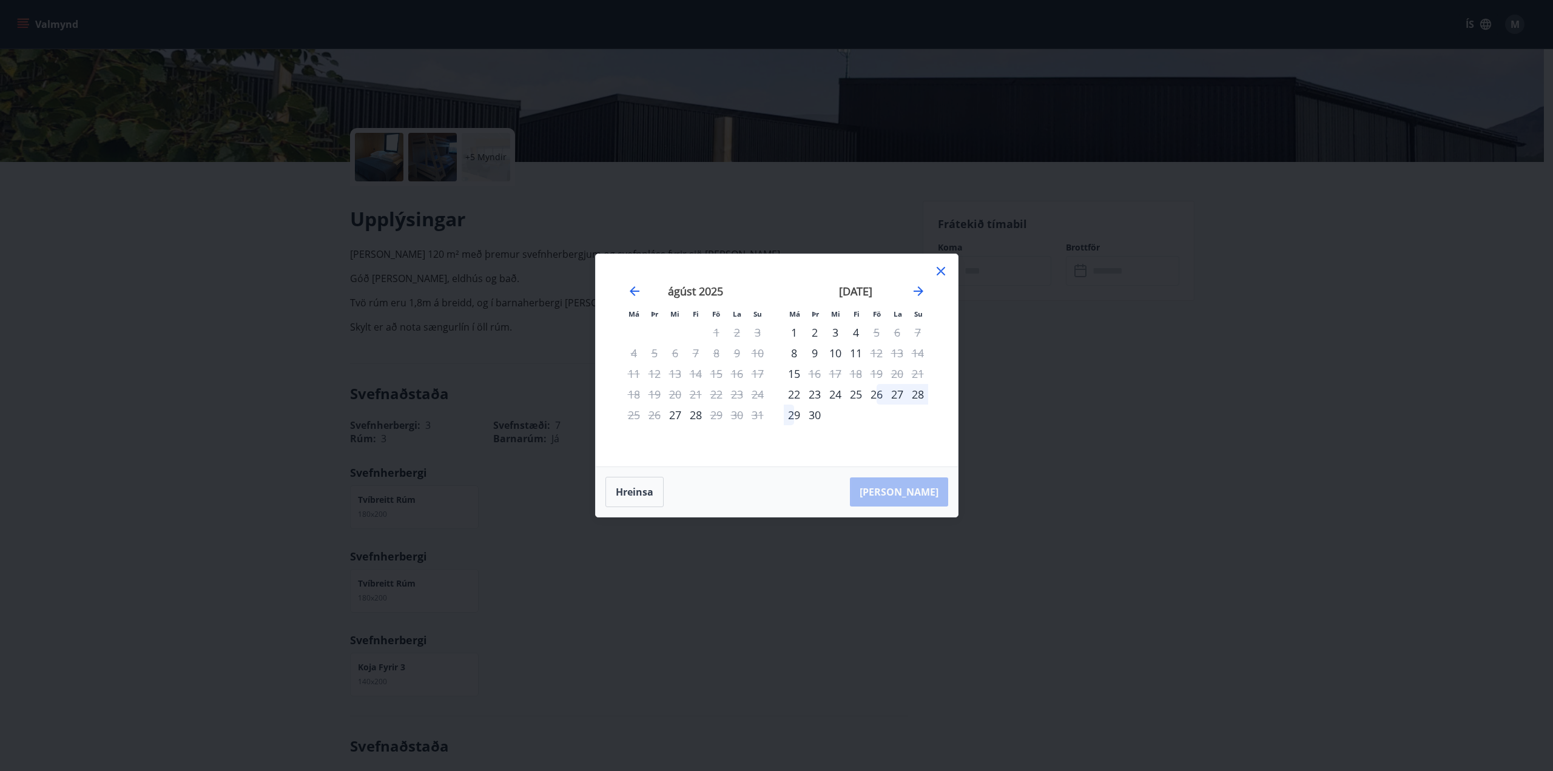
click at [857, 394] on div "25" at bounding box center [856, 394] width 21 height 21
click at [920, 394] on div "28" at bounding box center [918, 394] width 21 height 21
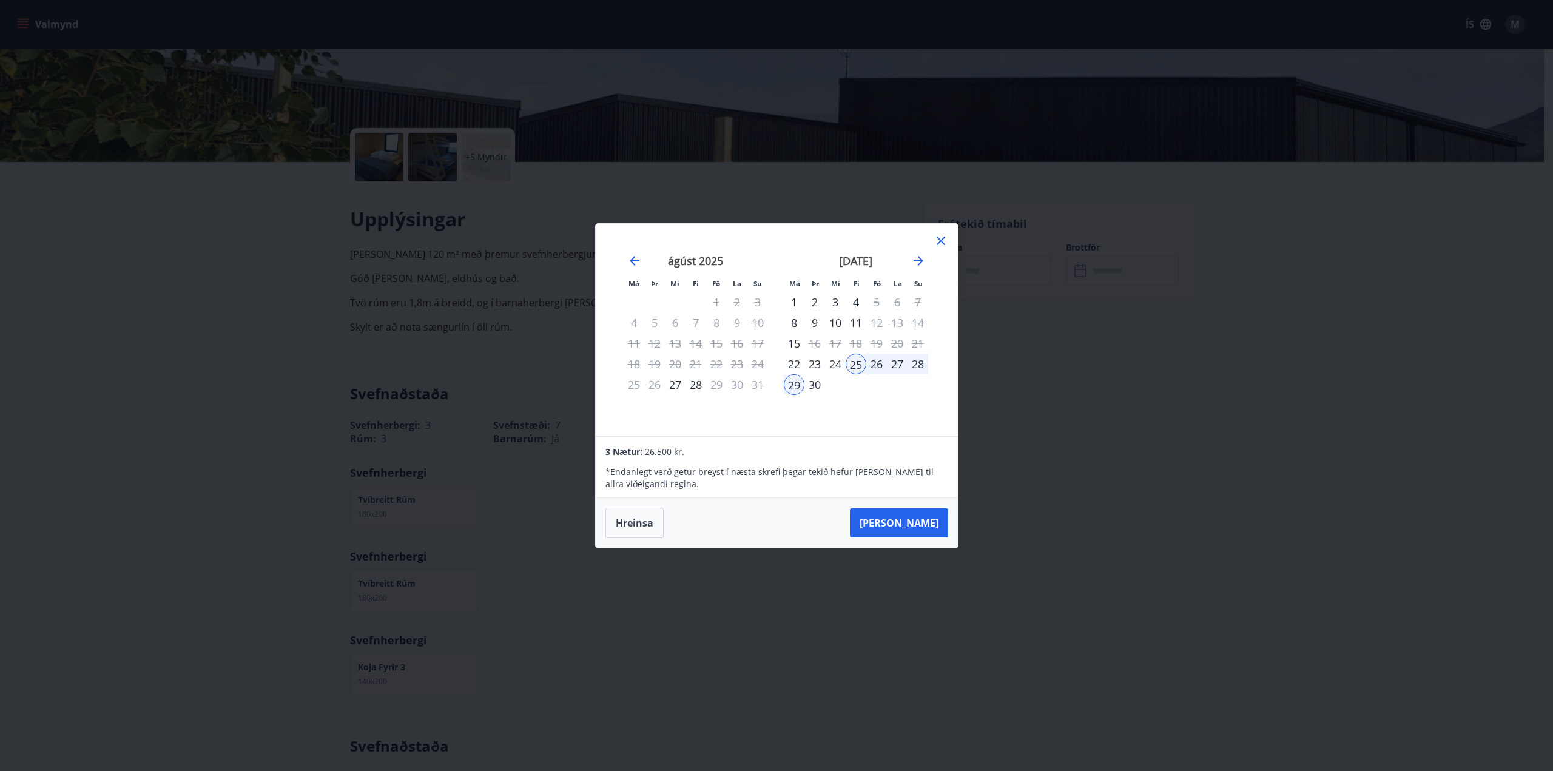
click at [919, 366] on div "28" at bounding box center [918, 364] width 21 height 21
click at [854, 362] on div "25" at bounding box center [856, 364] width 21 height 21
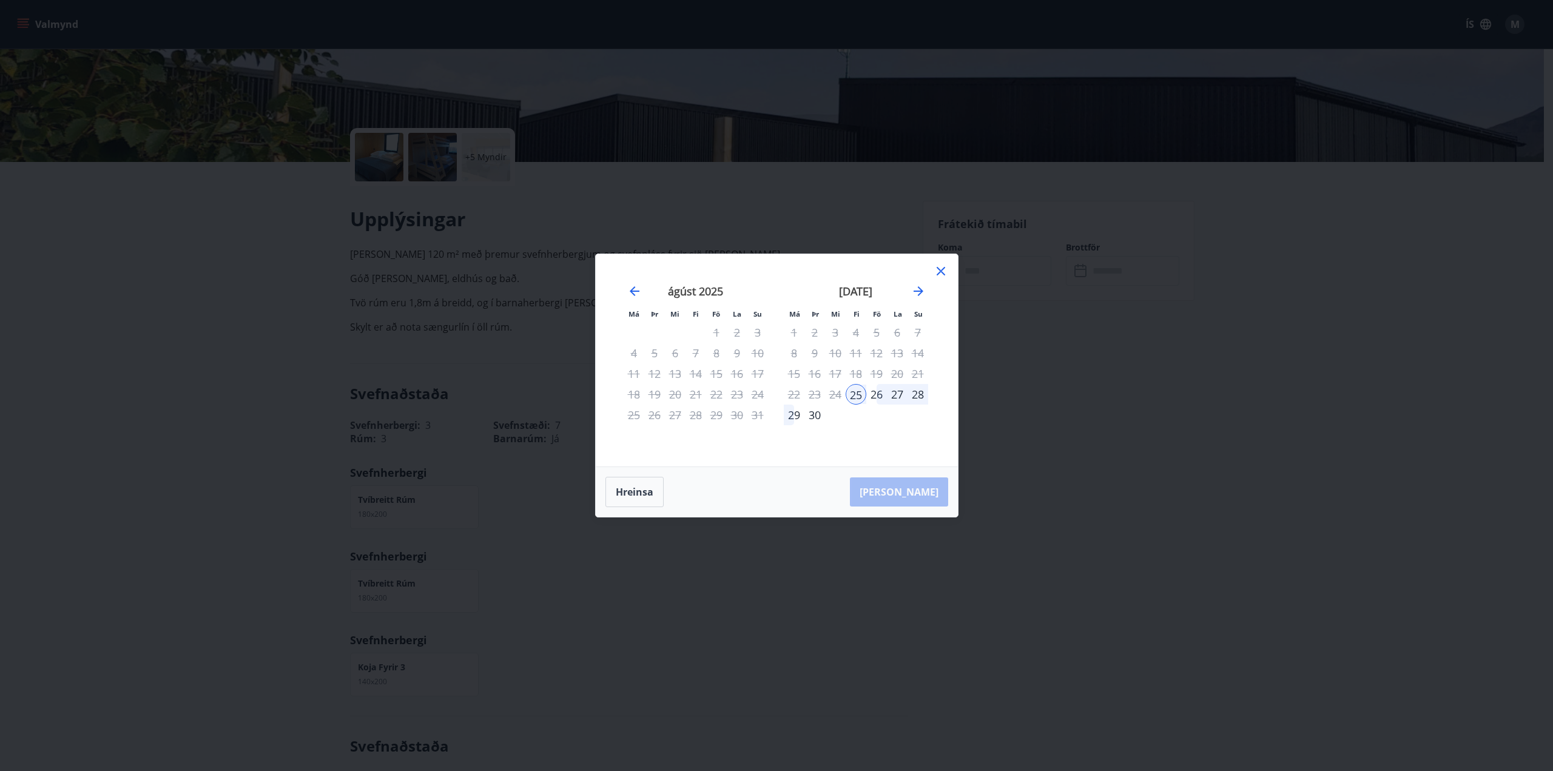
click at [921, 396] on div "28" at bounding box center [918, 394] width 21 height 21
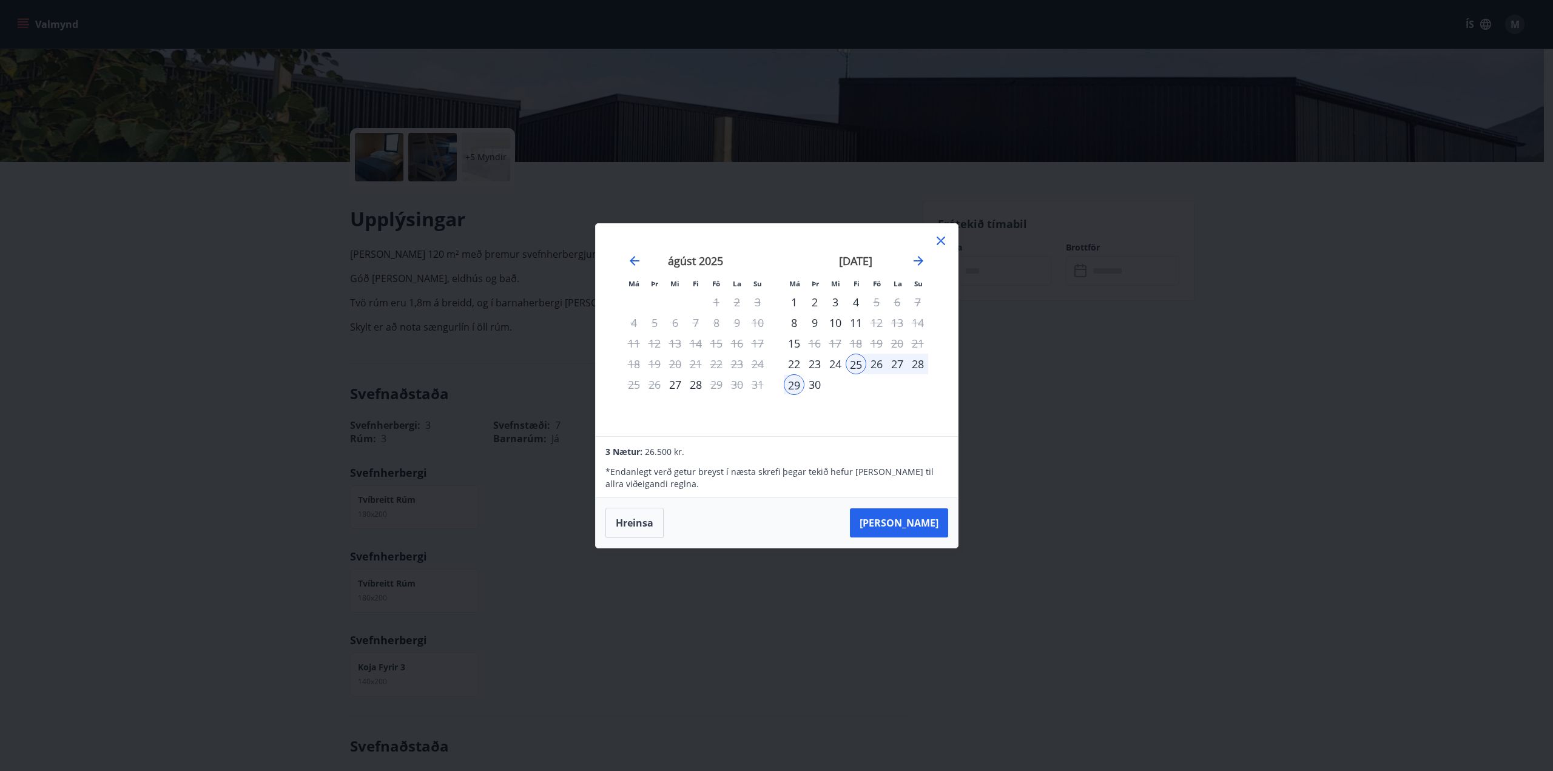
click at [876, 370] on div "26" at bounding box center [877, 364] width 21 height 21
click at [945, 243] on icon at bounding box center [941, 241] width 15 height 15
